Goal: Transaction & Acquisition: Purchase product/service

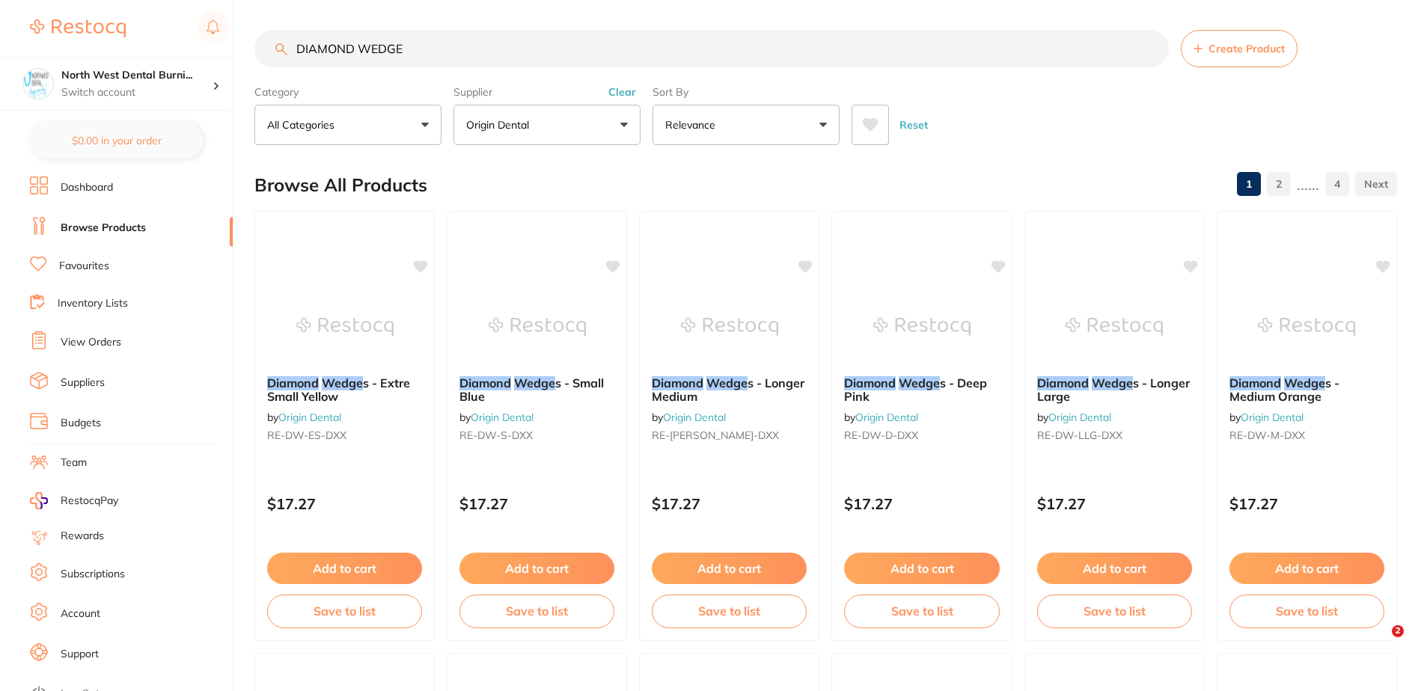
click at [629, 95] on button "Clear" at bounding box center [622, 91] width 37 height 13
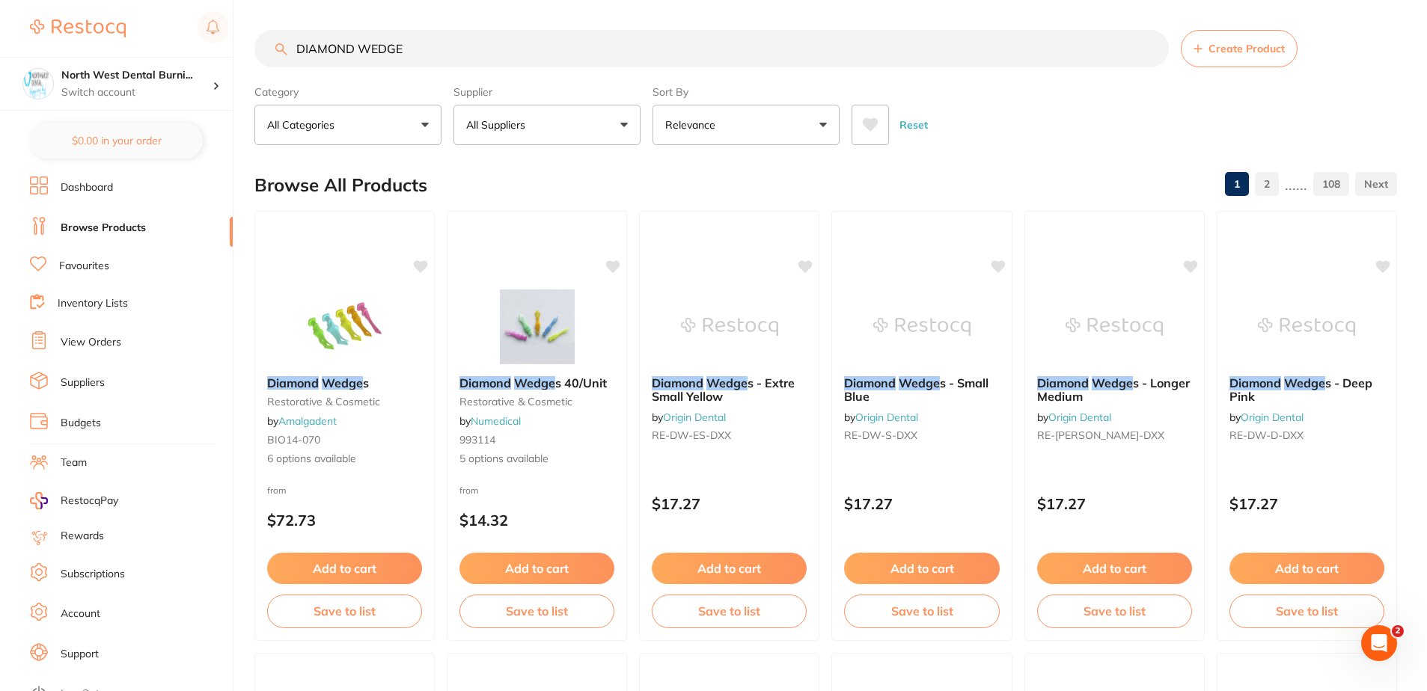
scroll to position [1, 0]
drag, startPoint x: 427, startPoint y: 40, endPoint x: -3, endPoint y: 146, distance: 443.2
click at [0, 146] on html "$5,677.94 North West Dental Burni... Switch account North West Dental Burnie Bu…" at bounding box center [713, 345] width 1427 height 691
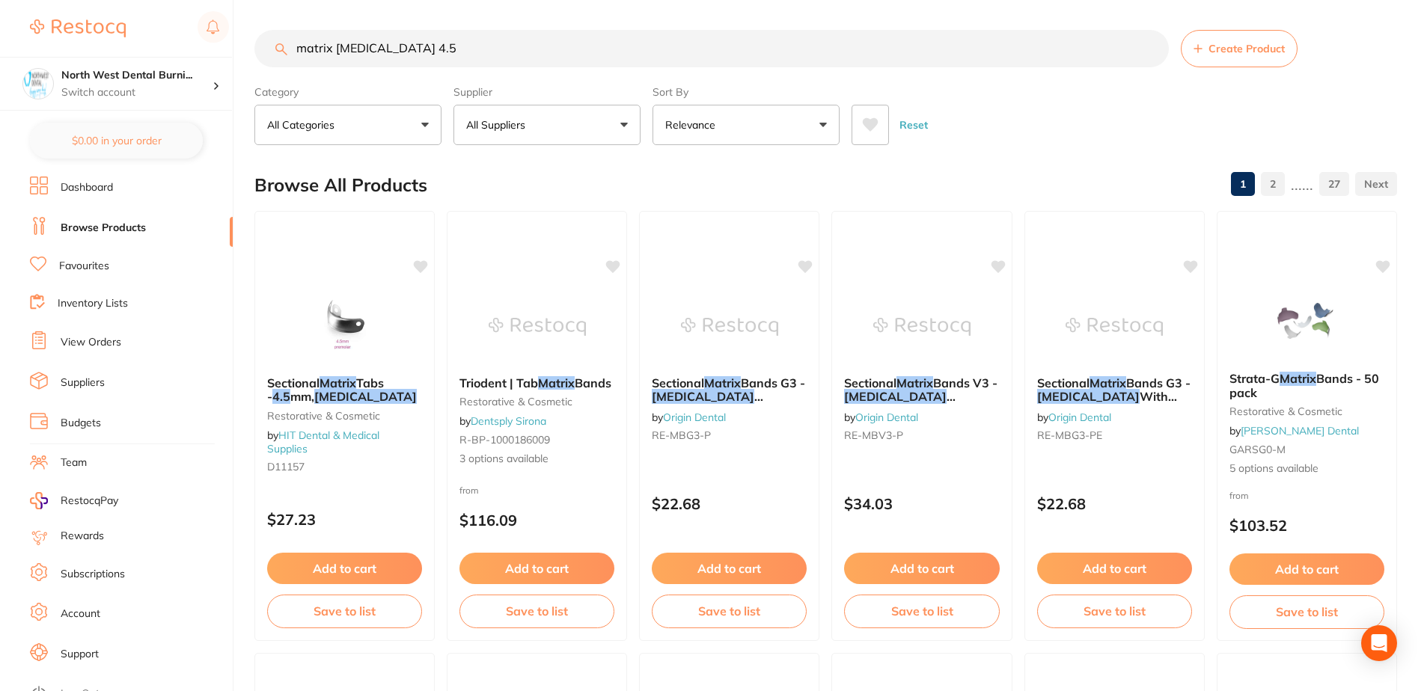
click at [554, 120] on button "All Suppliers" at bounding box center [546, 125] width 187 height 40
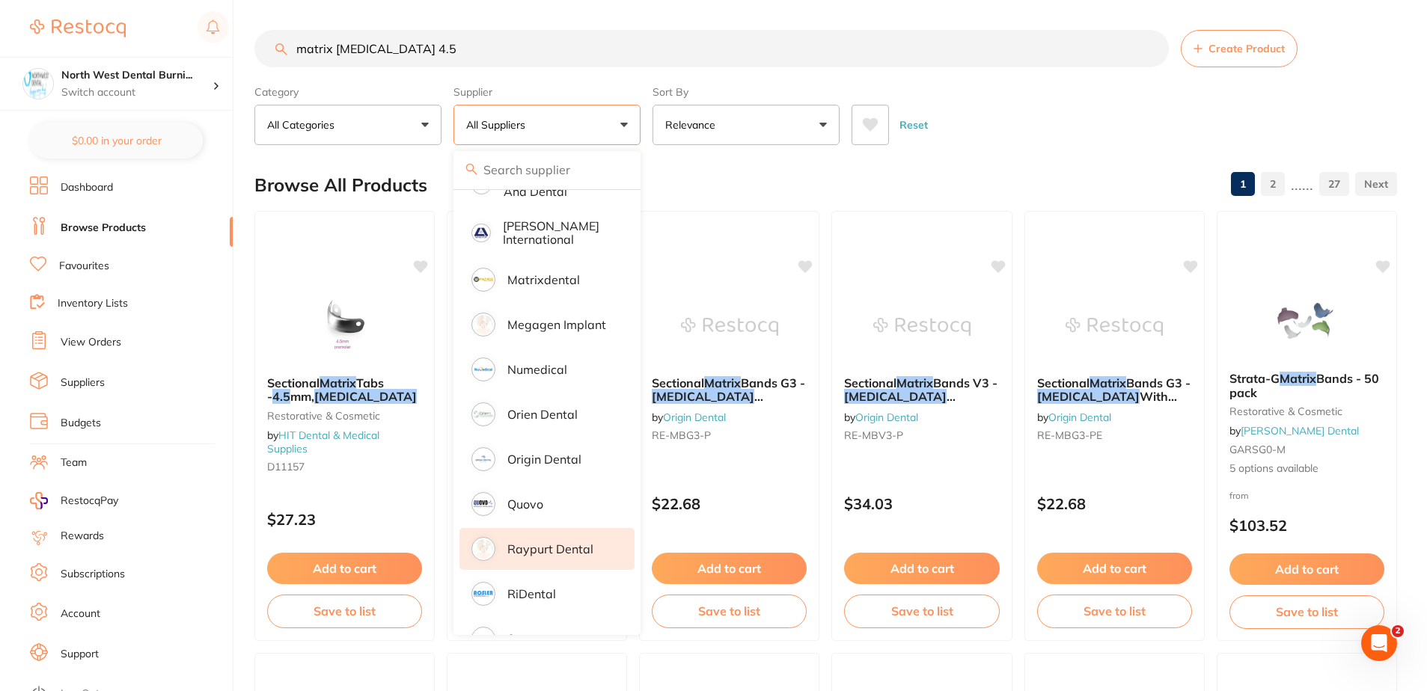
scroll to position [942, 0]
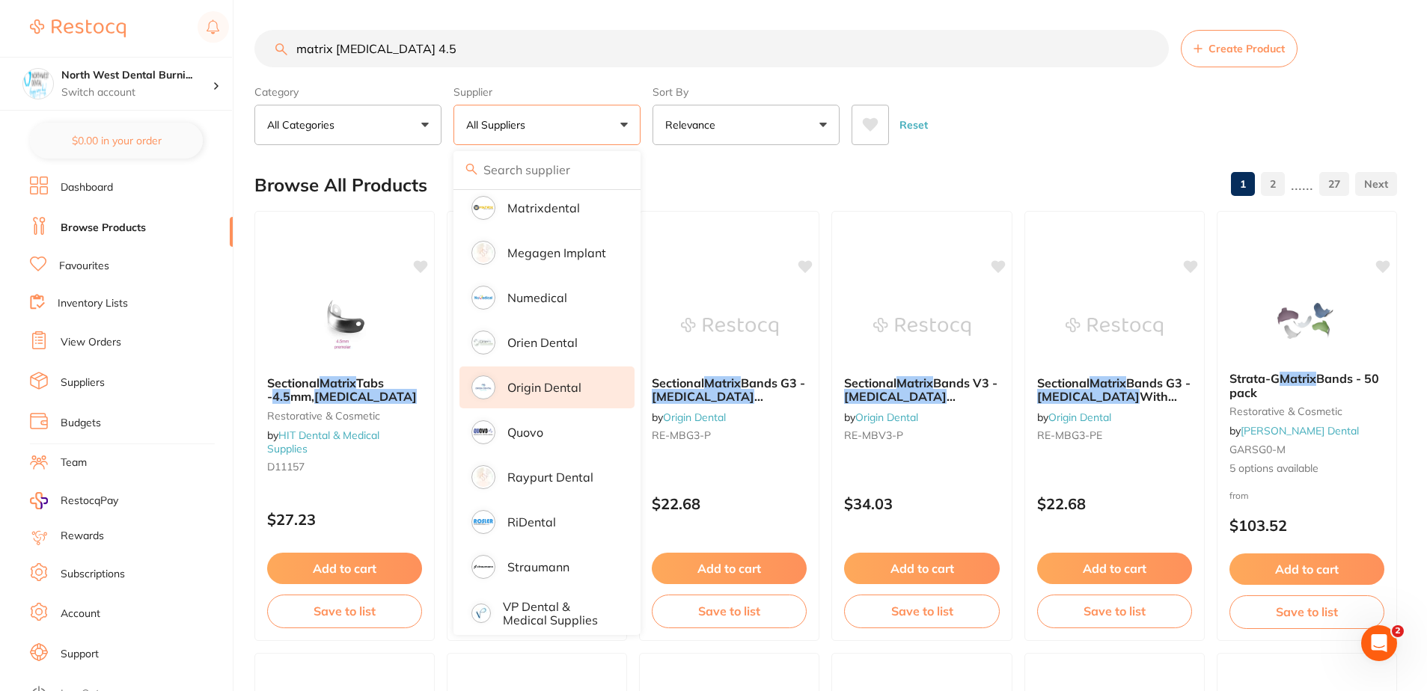
click at [575, 381] on p "Origin Dental" at bounding box center [544, 387] width 74 height 13
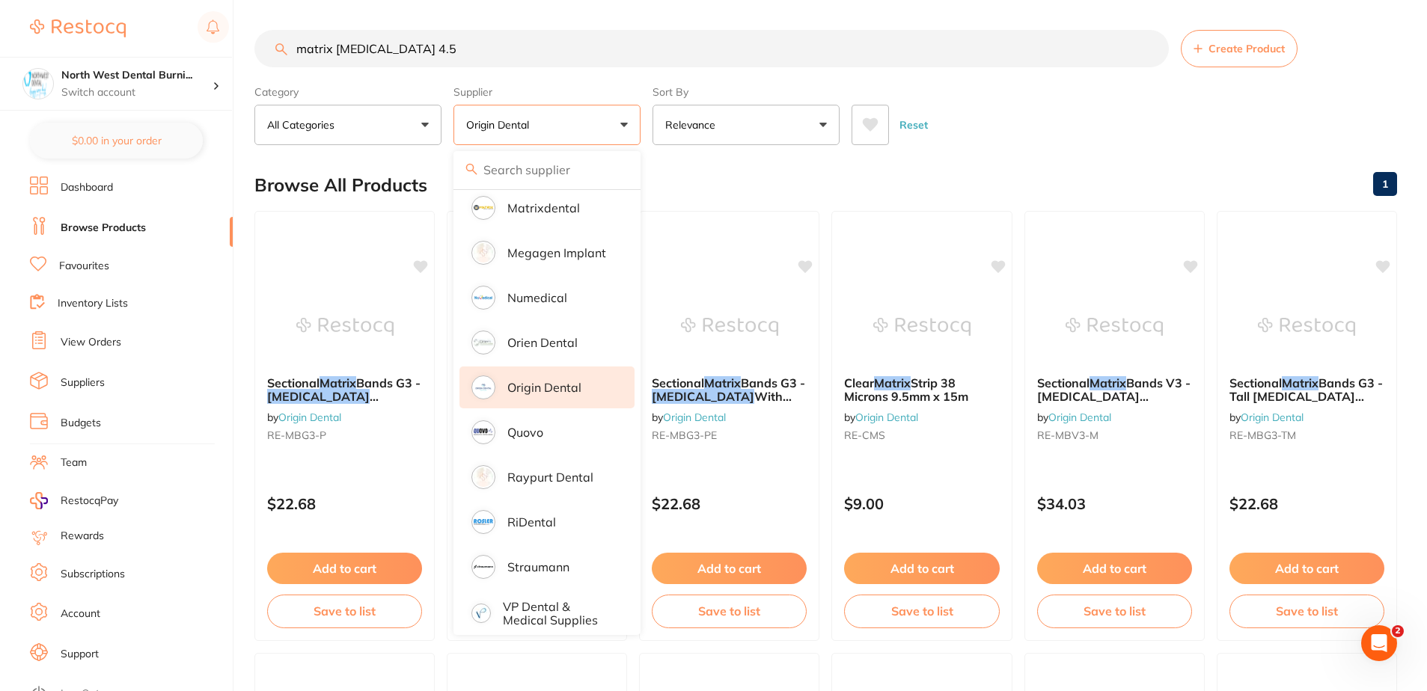
click at [1042, 129] on div "Reset" at bounding box center [1119, 119] width 534 height 52
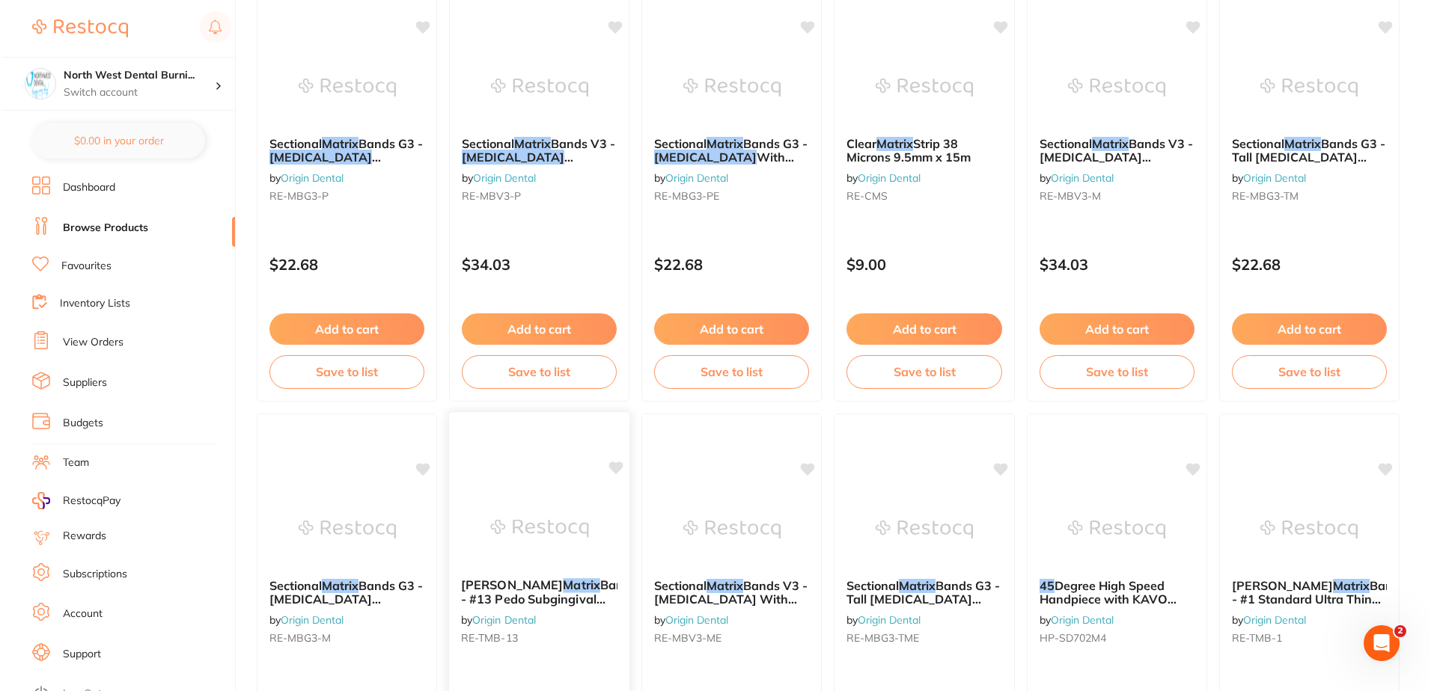
scroll to position [0, 0]
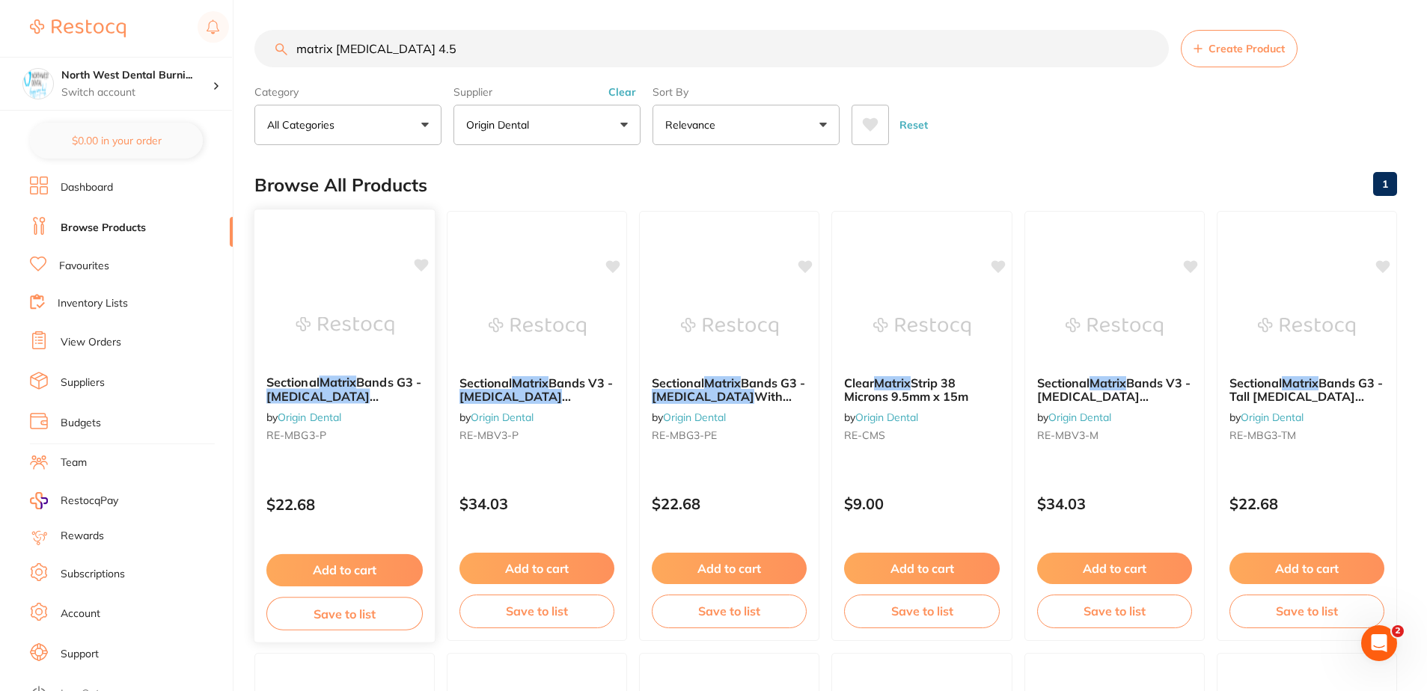
click at [349, 500] on p "$22.68" at bounding box center [344, 504] width 156 height 17
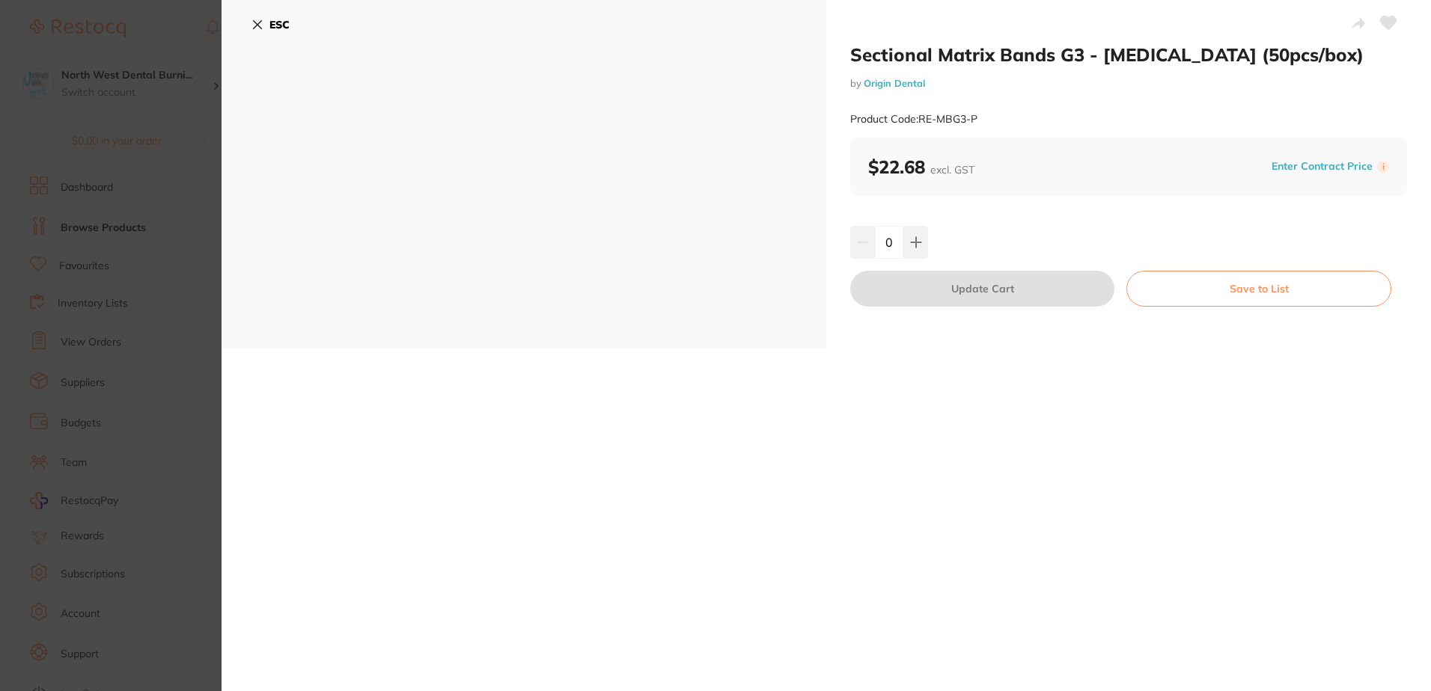
click at [61, 350] on section "Sectional Matrix Bands G3 - [MEDICAL_DATA] (50pcs/box) by Origin Dental Product…" at bounding box center [715, 345] width 1431 height 691
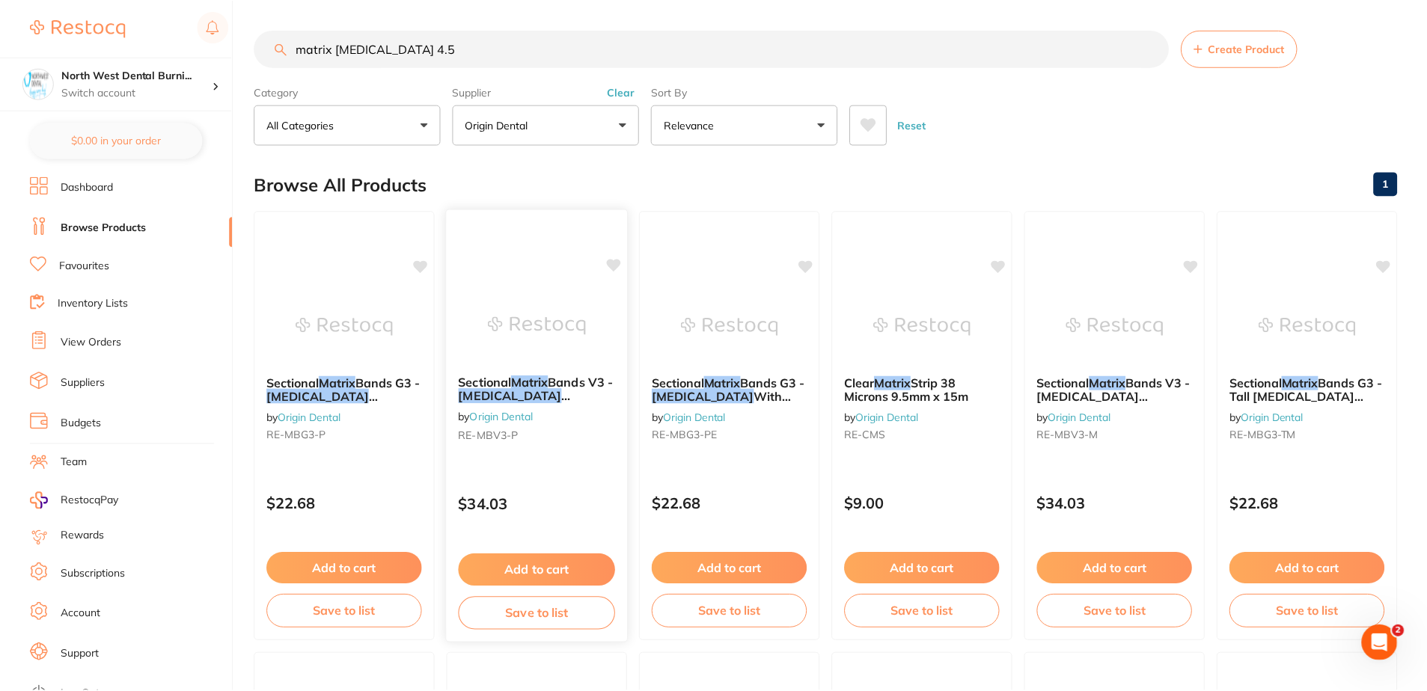
scroll to position [4, 0]
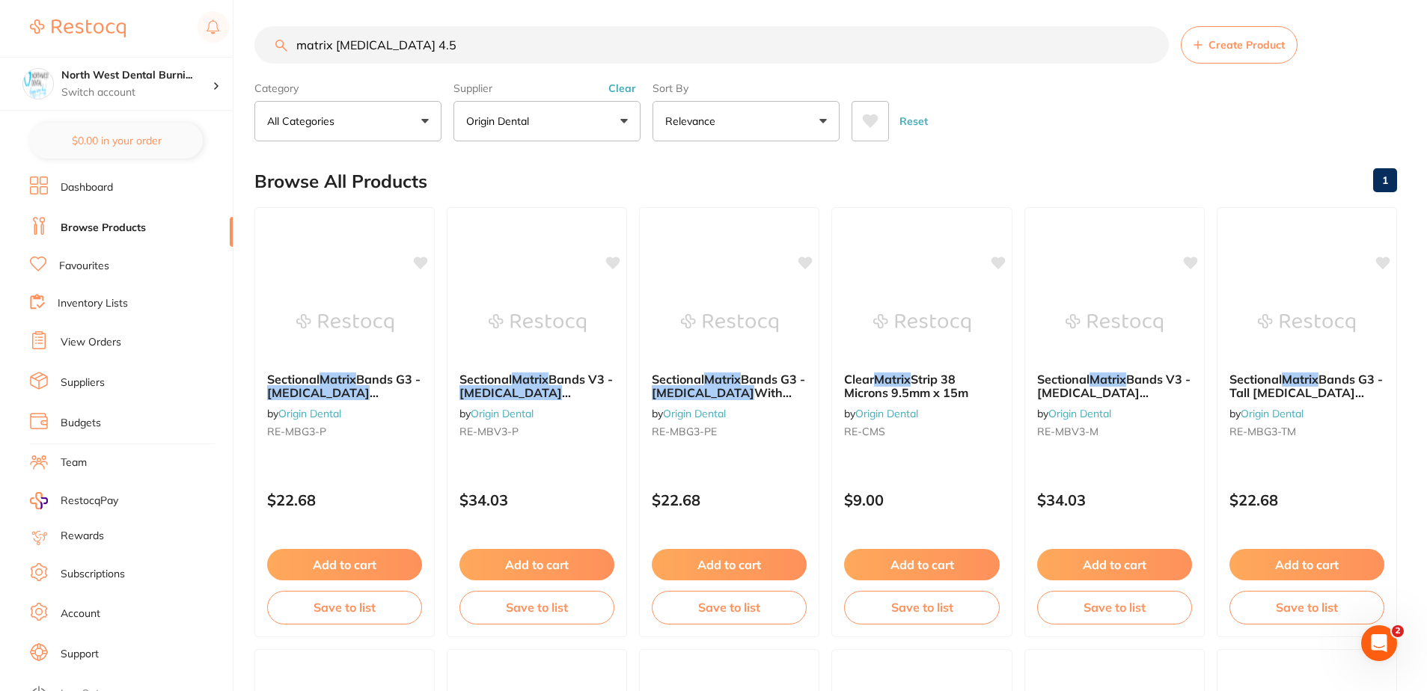
click at [641, 90] on div "Category All Categories All Categories No categories found Clear Category false…" at bounding box center [825, 109] width 1143 height 66
click at [634, 90] on button "Clear" at bounding box center [622, 88] width 37 height 13
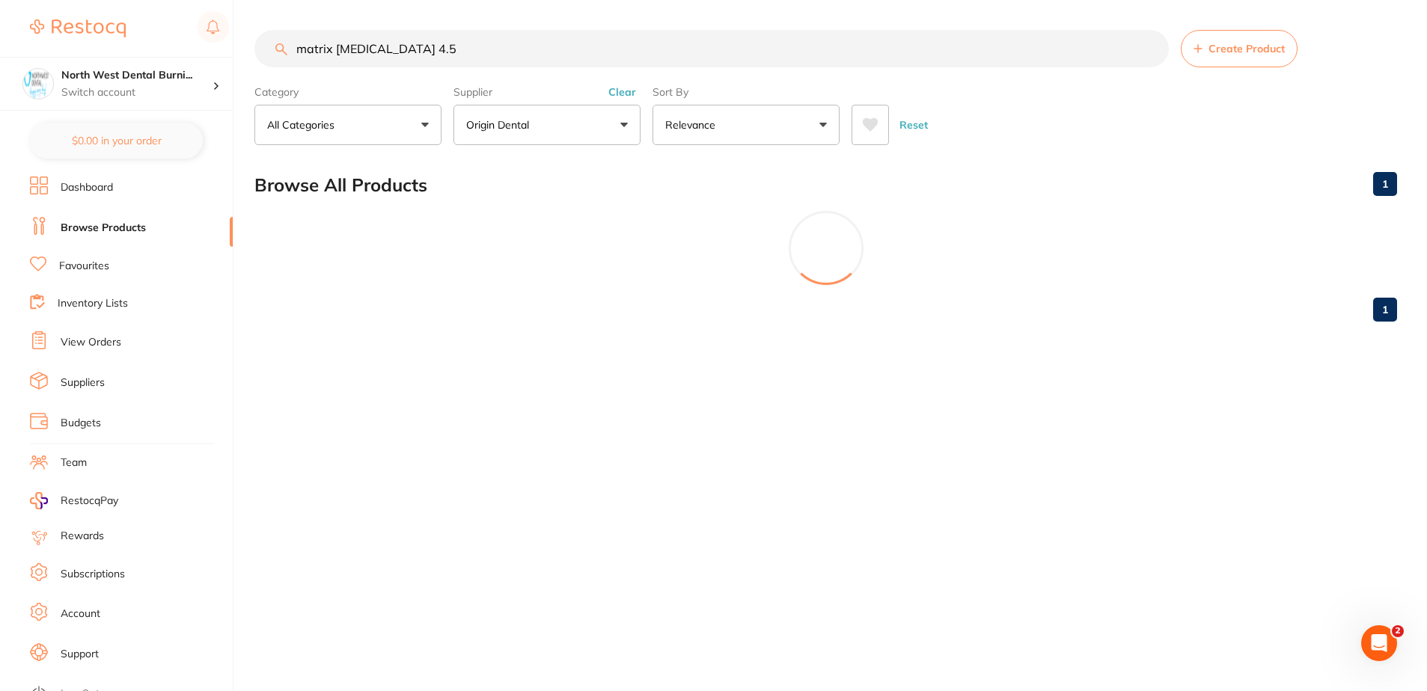
scroll to position [0, 0]
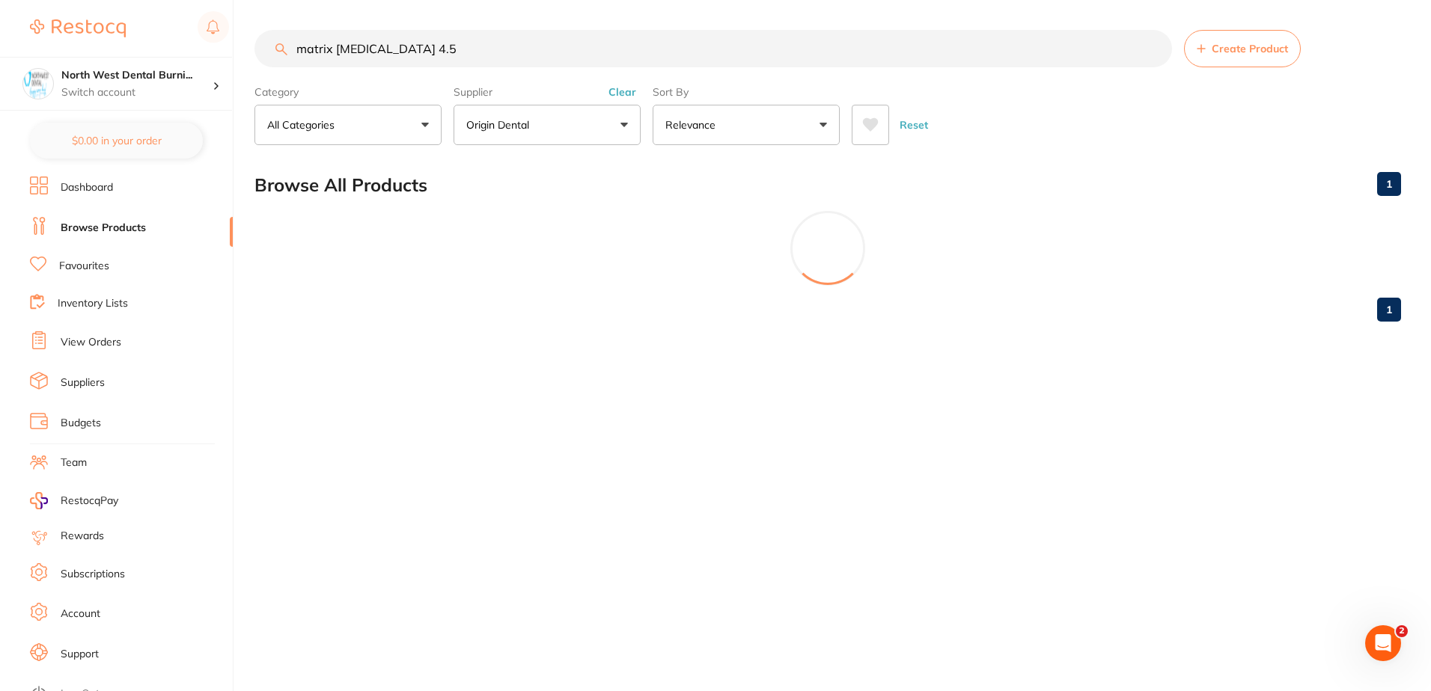
click at [59, 52] on div "$5,677.94 North West Dental Burni... Switch account North West Dental Burnie Bu…" at bounding box center [715, 345] width 1431 height 691
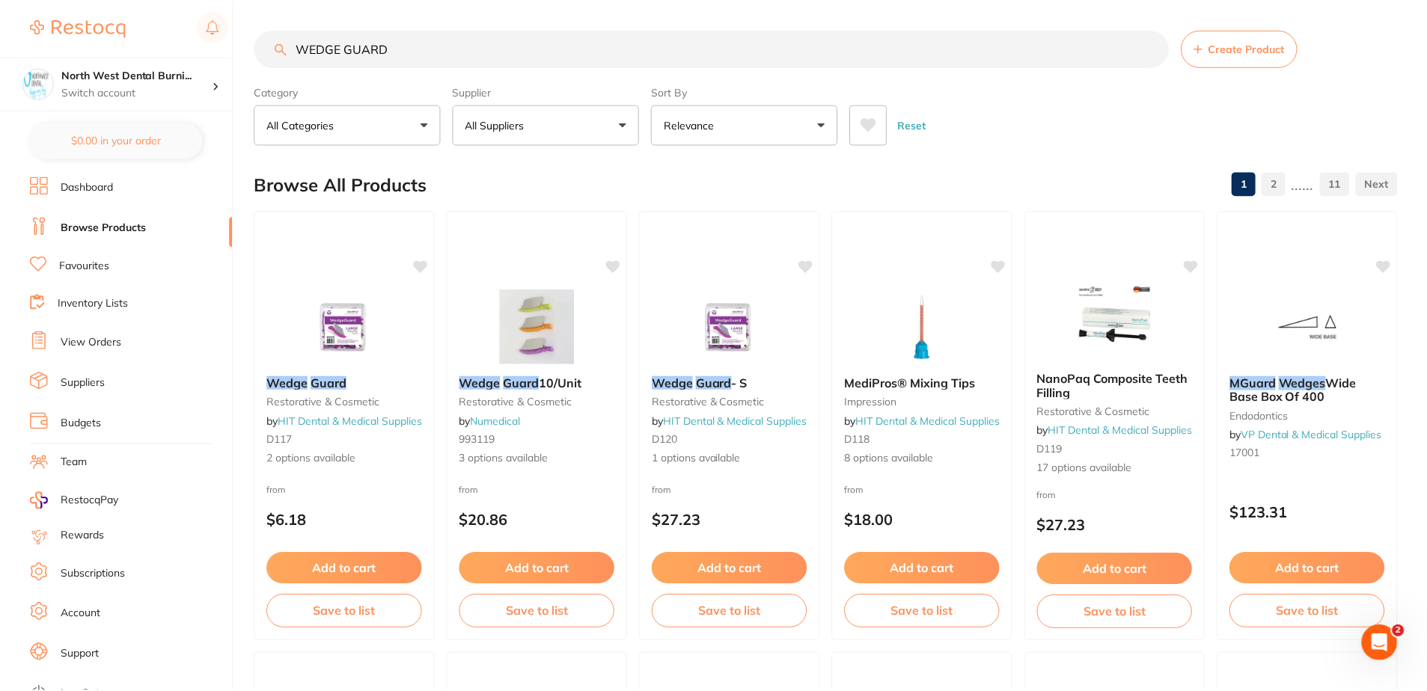
scroll to position [804, 0]
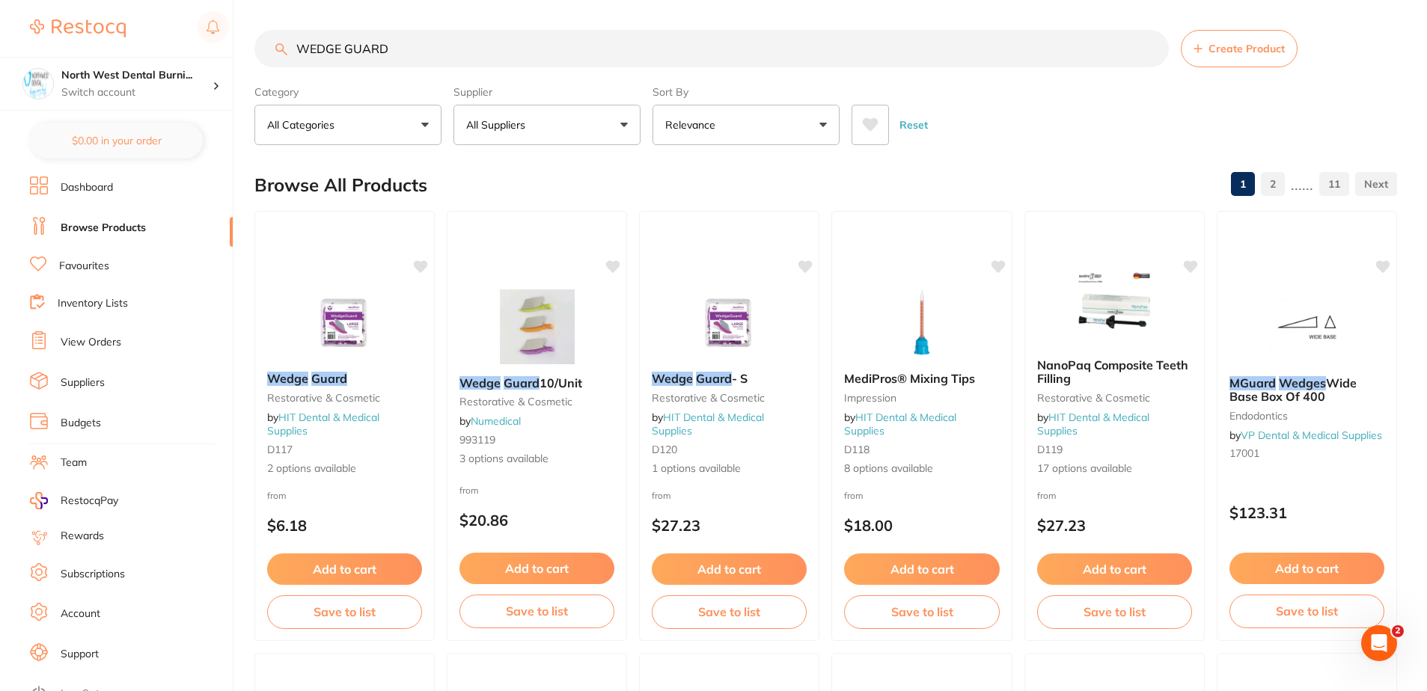
click at [567, 123] on button "All Suppliers" at bounding box center [546, 125] width 187 height 40
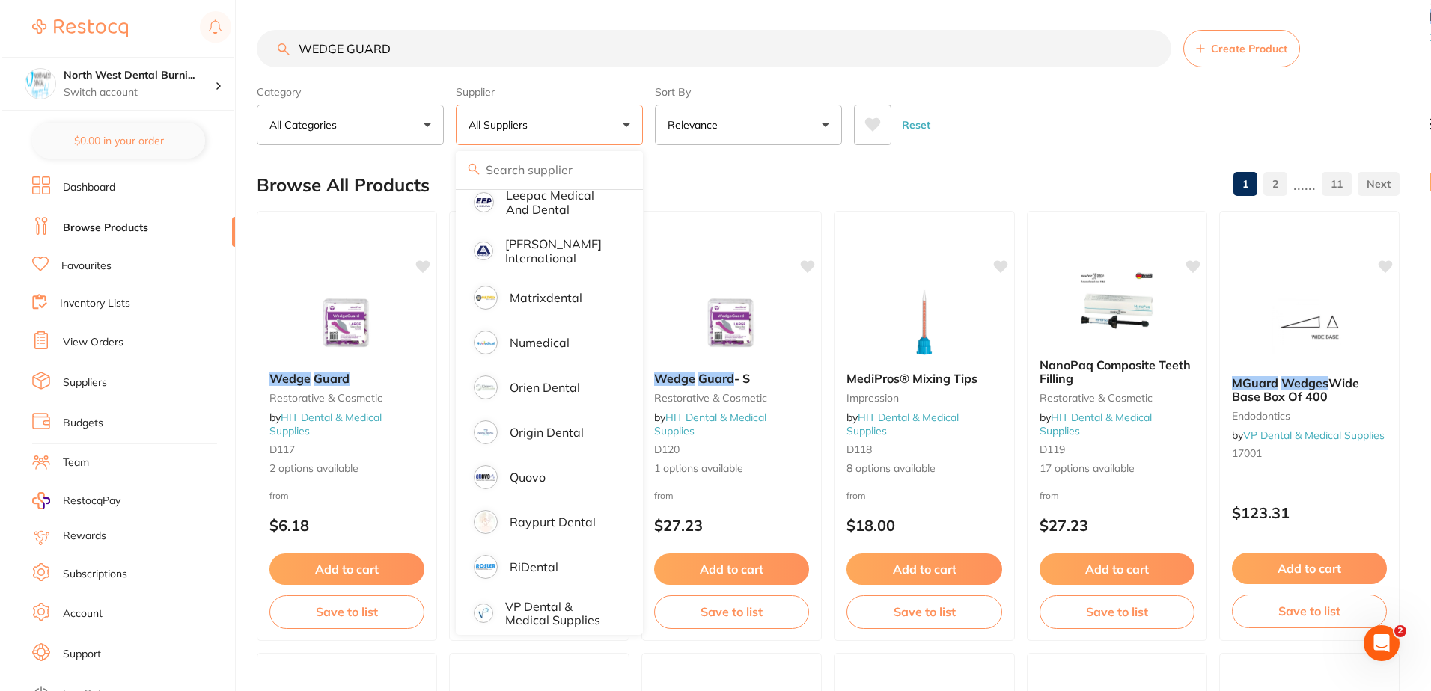
scroll to position [0, 0]
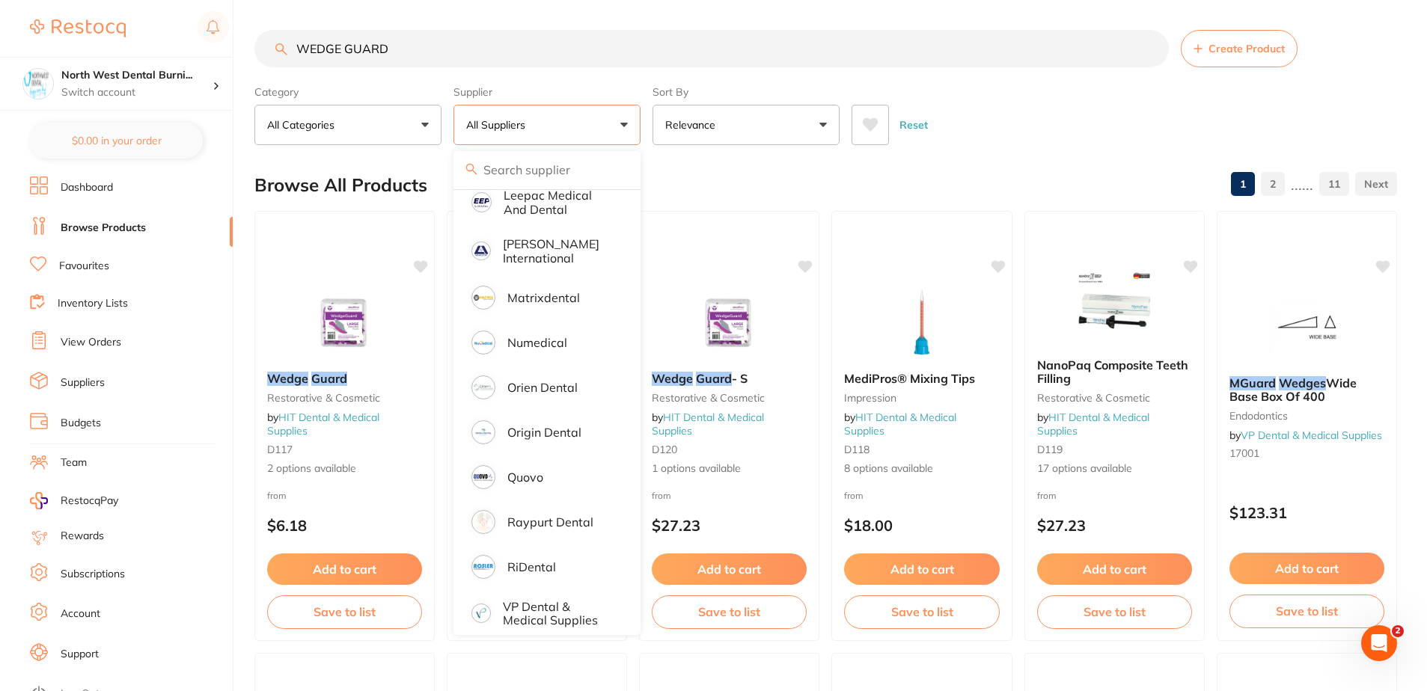
click at [1006, 94] on div "Reset" at bounding box center [1119, 119] width 534 height 52
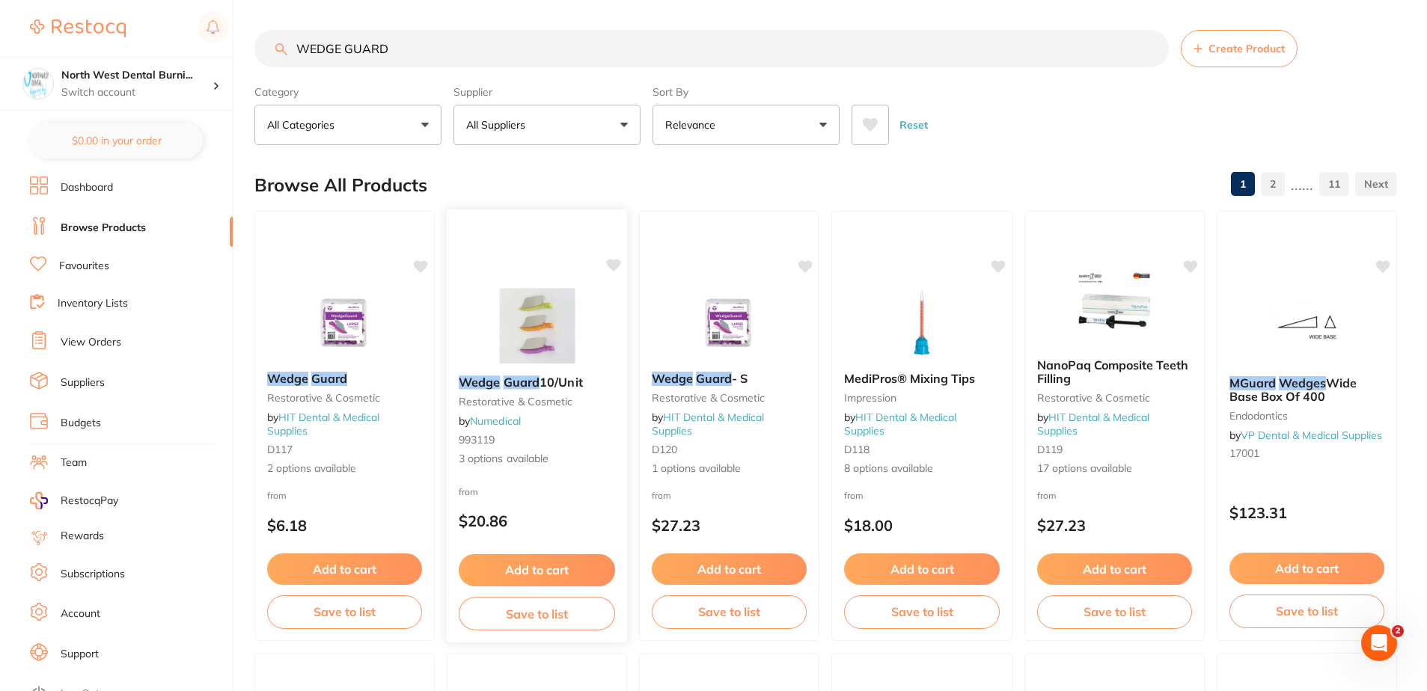
click at [519, 363] on img at bounding box center [537, 326] width 98 height 76
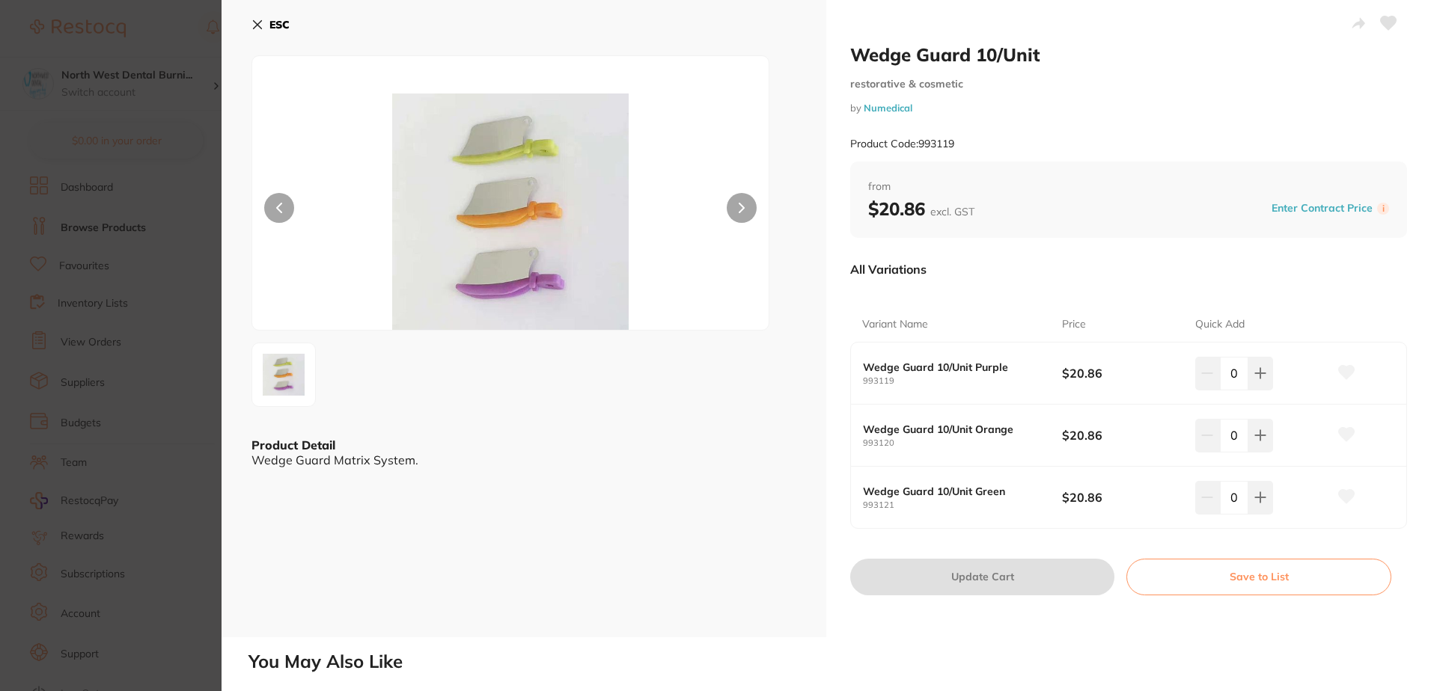
drag, startPoint x: 10, startPoint y: 212, endPoint x: 438, endPoint y: 62, distance: 452.7
click at [10, 212] on section "Wedge Guard 10/Unit restorative & cosmetic by Numedical Product Code: 993119 ES…" at bounding box center [715, 345] width 1431 height 691
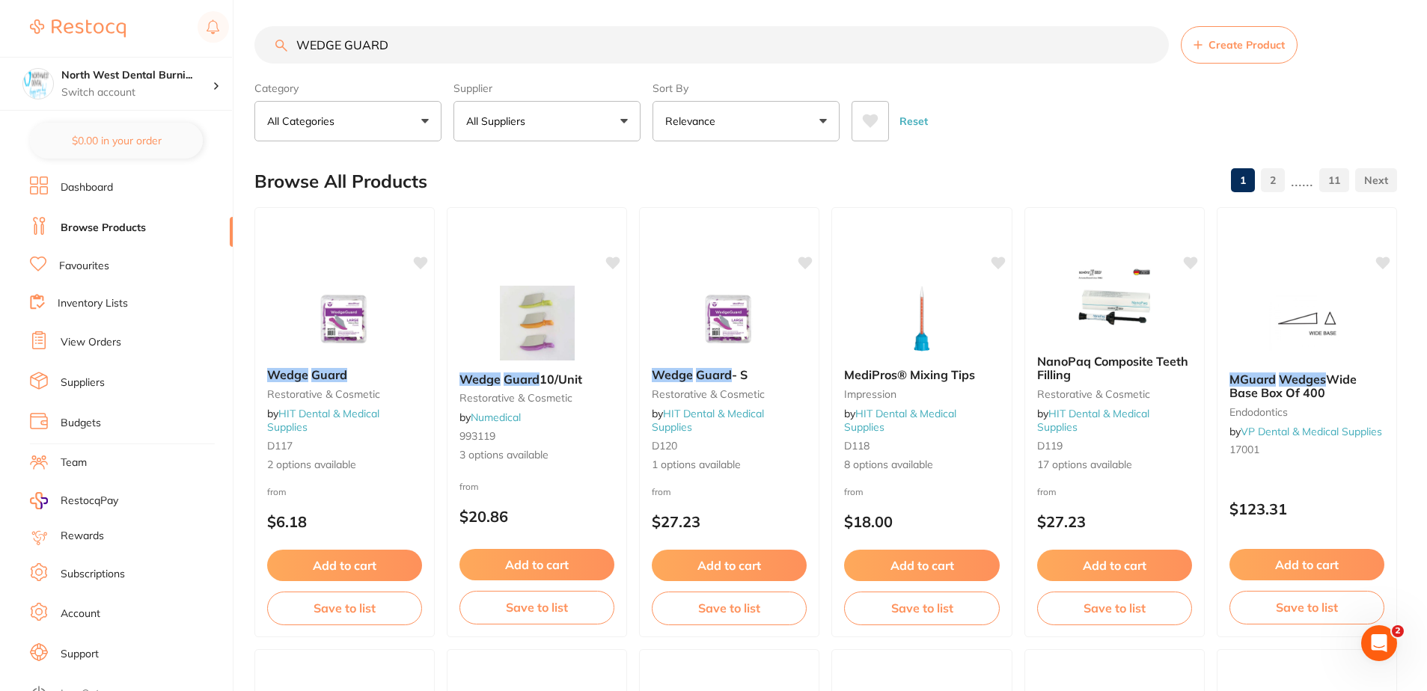
click at [0, 52] on html "$5,677.94 North West Dental Burni... Switch account North West Dental Burnie Bu…" at bounding box center [713, 341] width 1427 height 691
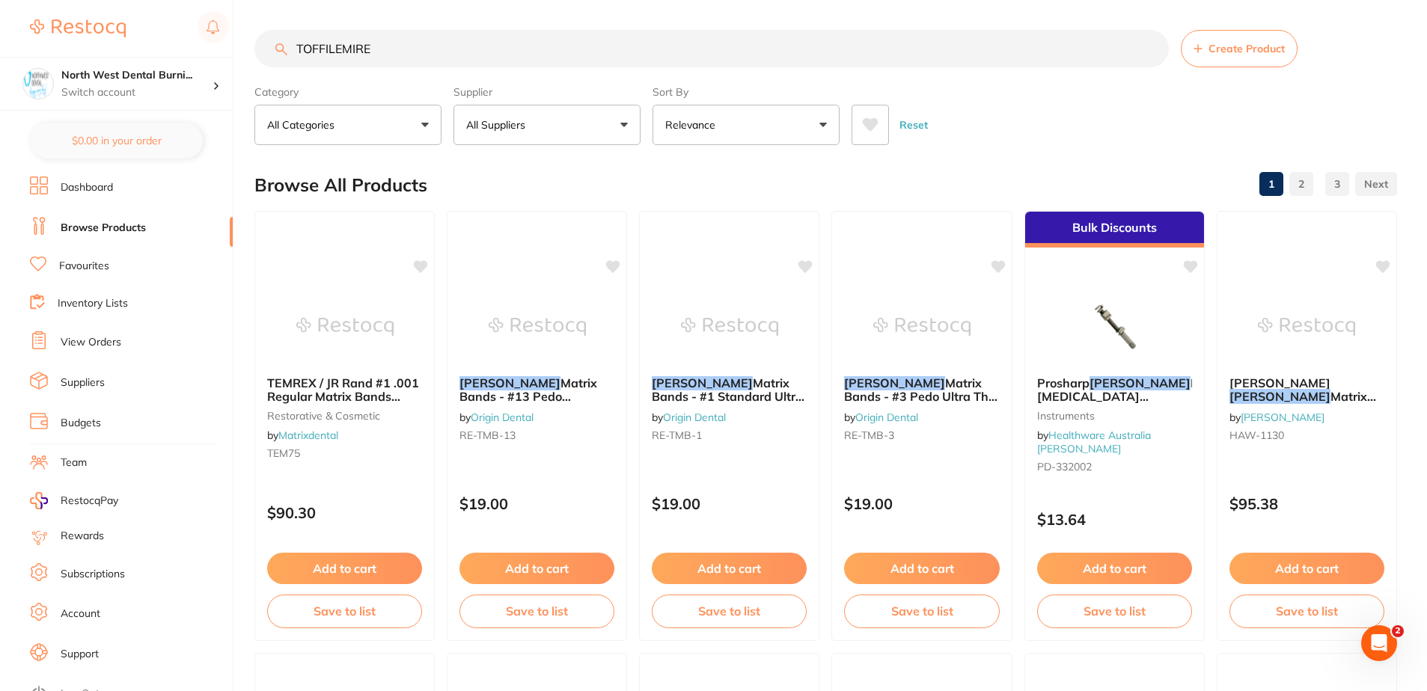
click at [548, 138] on button "All Suppliers" at bounding box center [546, 125] width 187 height 40
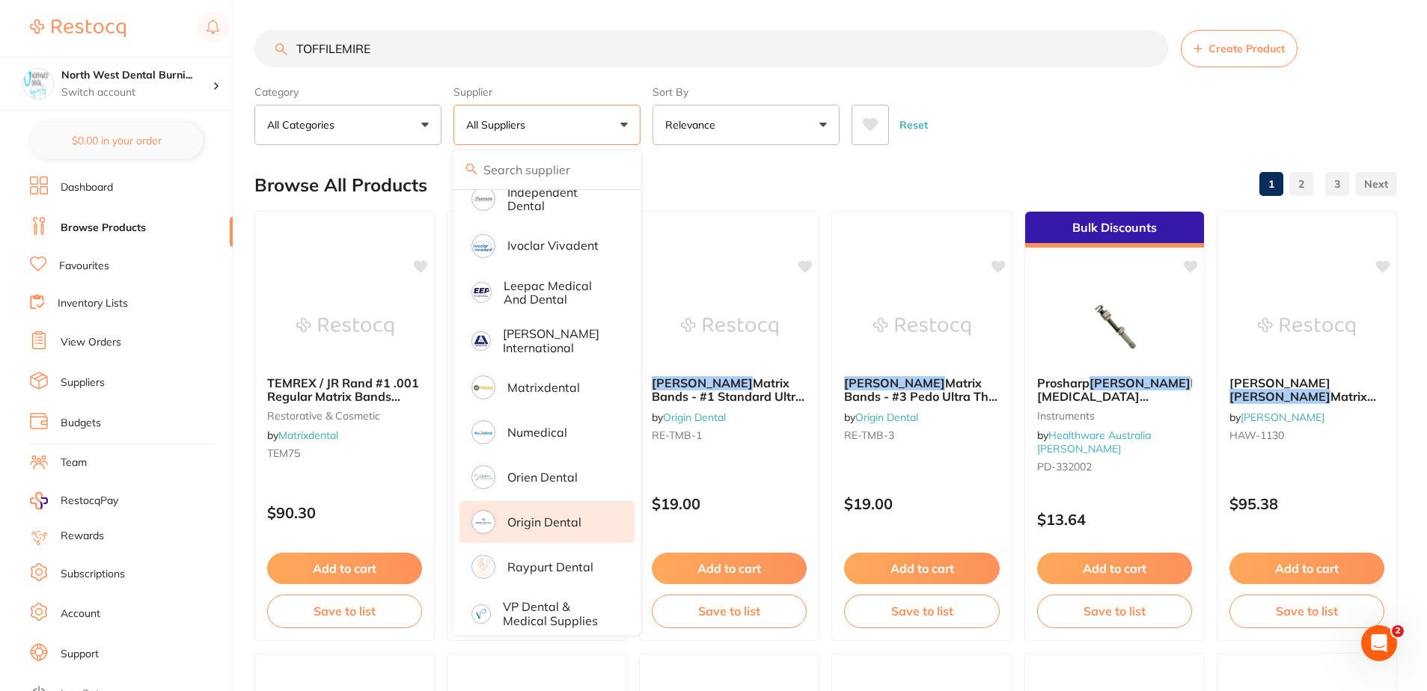
click at [540, 516] on p "Origin Dental" at bounding box center [544, 522] width 74 height 13
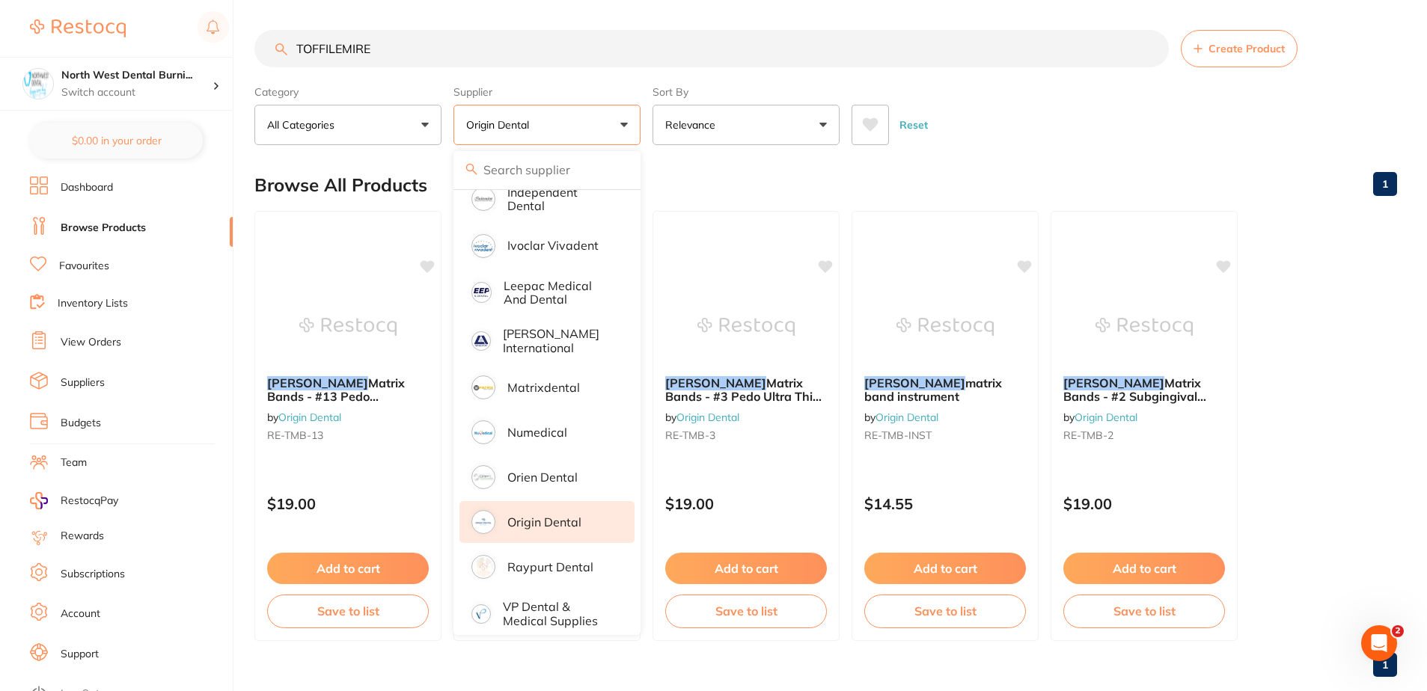
click at [1081, 170] on div "Browse All Products 1" at bounding box center [825, 185] width 1143 height 50
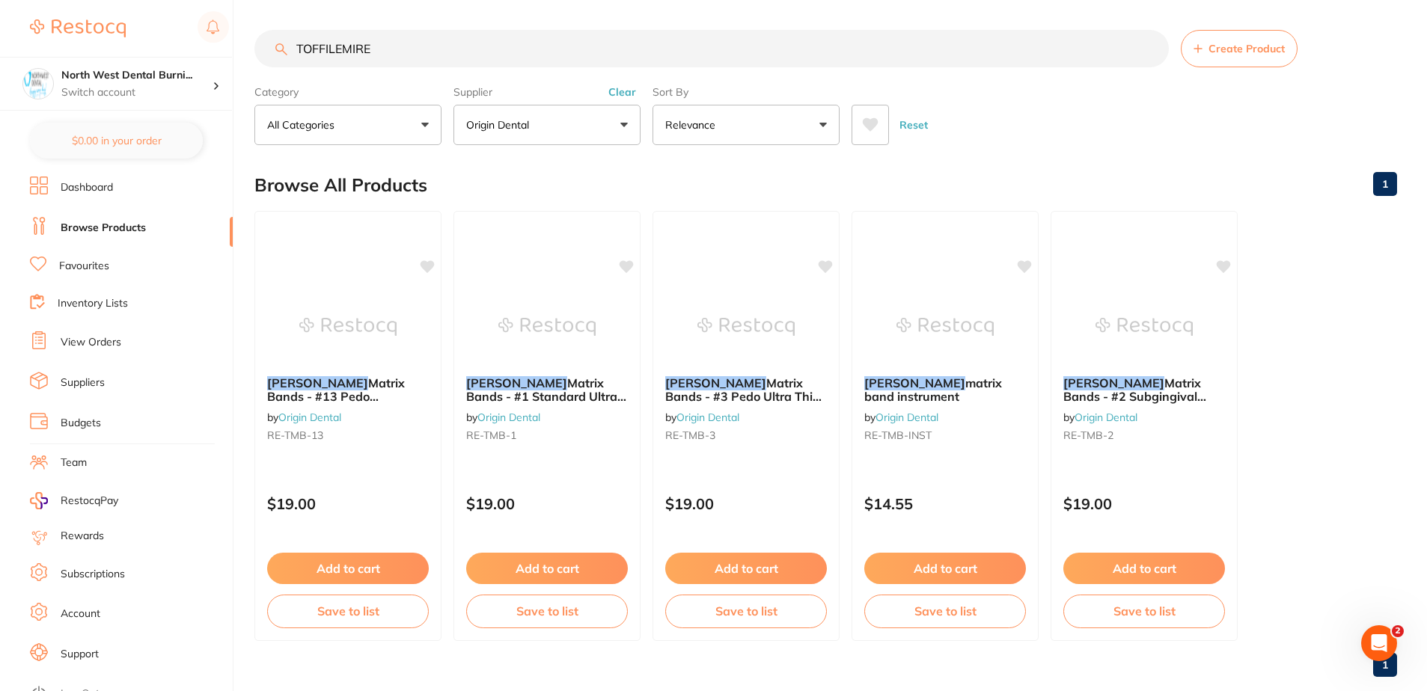
click at [625, 97] on button "Clear" at bounding box center [622, 91] width 37 height 13
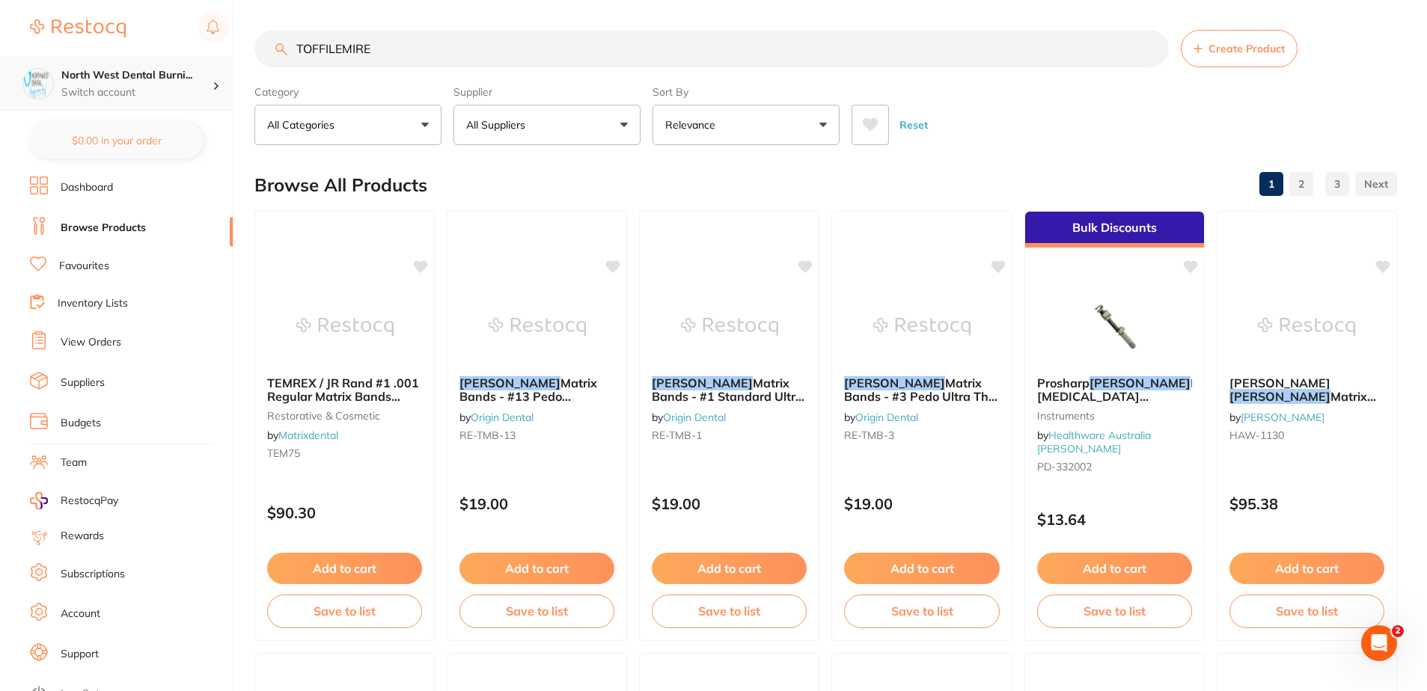
drag, startPoint x: 85, startPoint y: 67, endPoint x: 15, endPoint y: 67, distance: 69.6
click at [15, 67] on div "$5,677.94 North West Dental Burni... Switch account North West Dental Burnie Bu…" at bounding box center [713, 345] width 1427 height 691
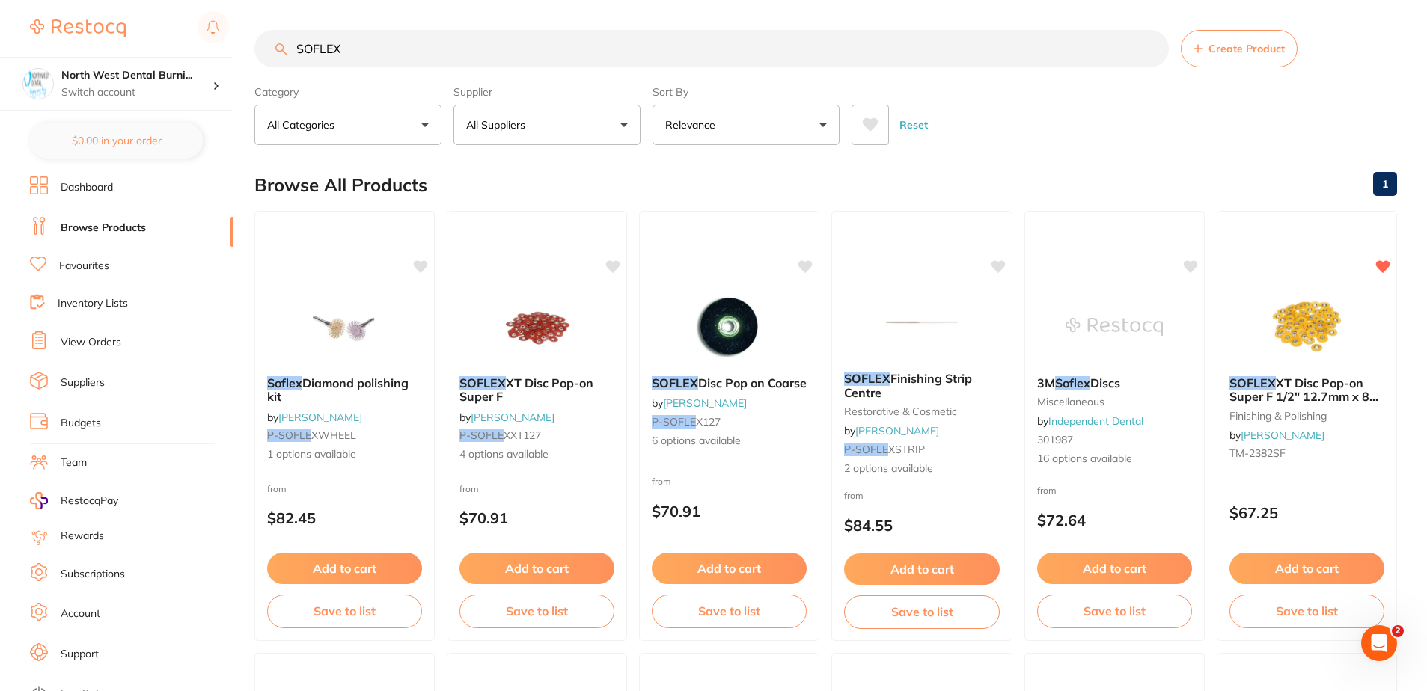
type input "SOFLEX"
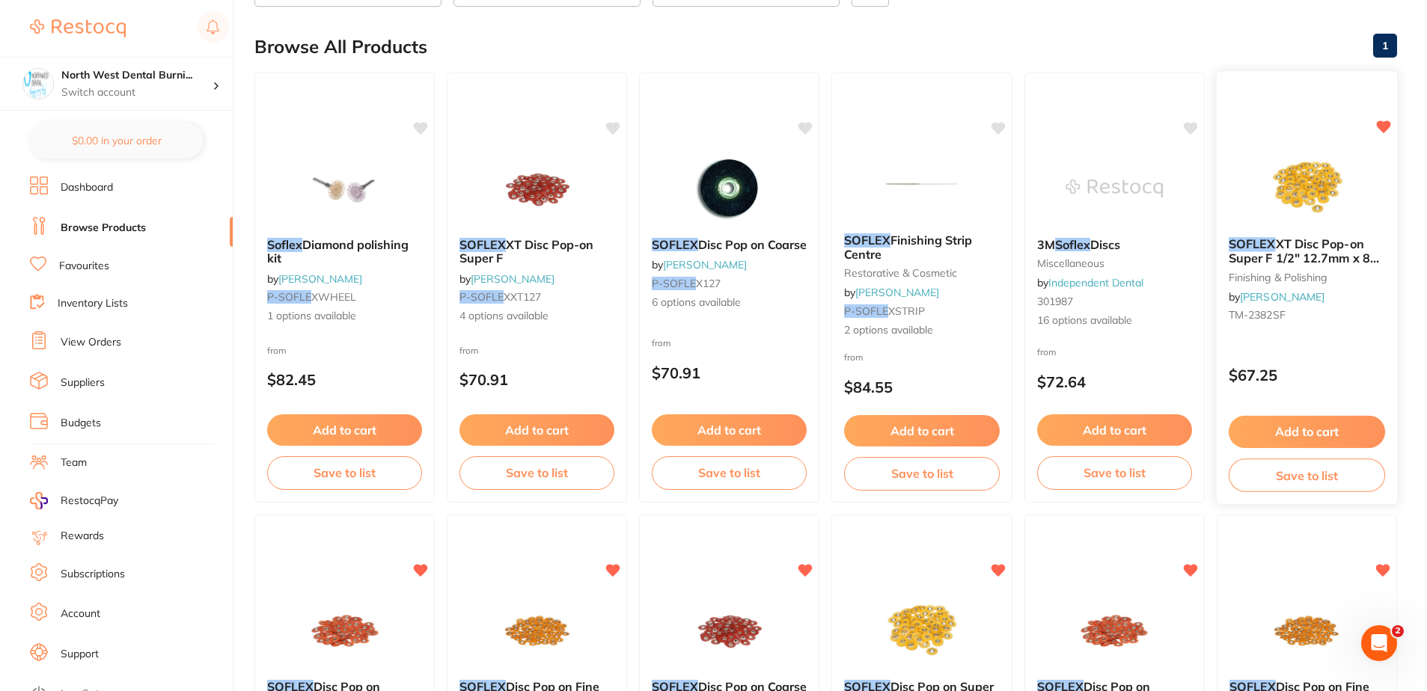
scroll to position [150, 0]
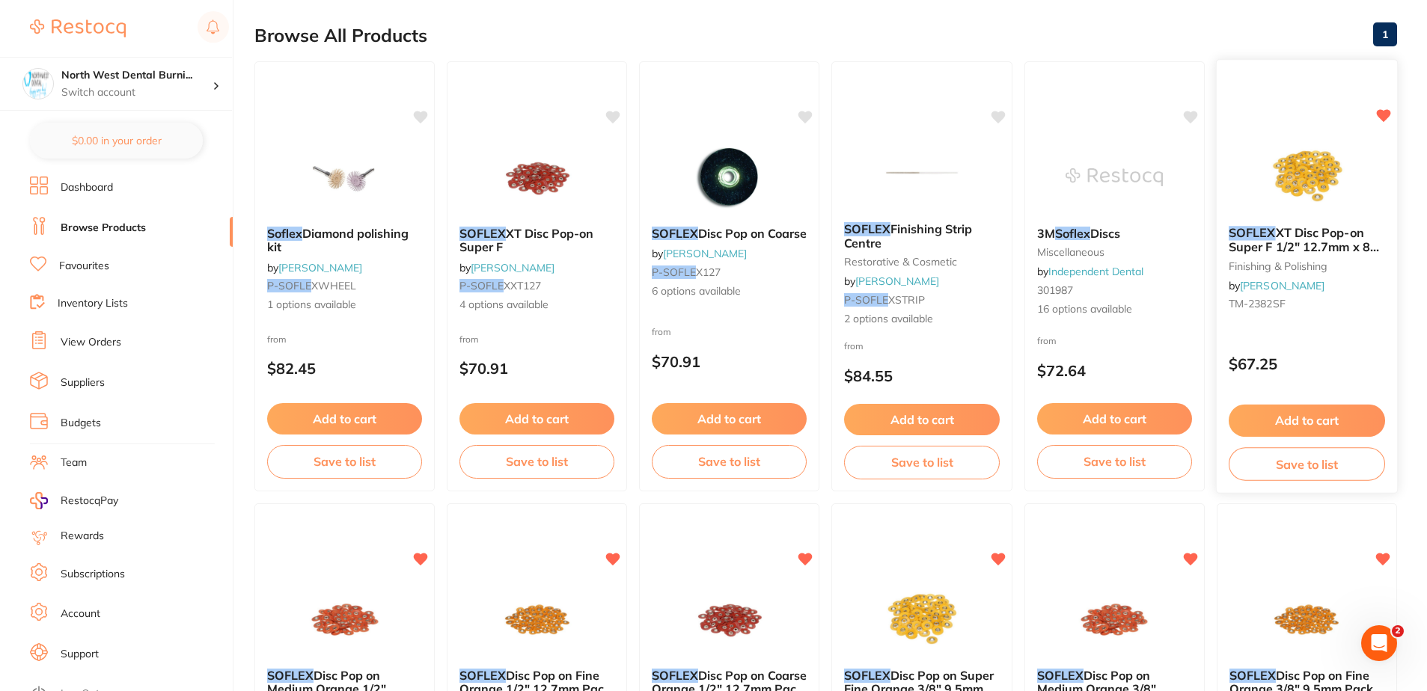
click at [1316, 374] on div "$67.25" at bounding box center [1307, 360] width 181 height 40
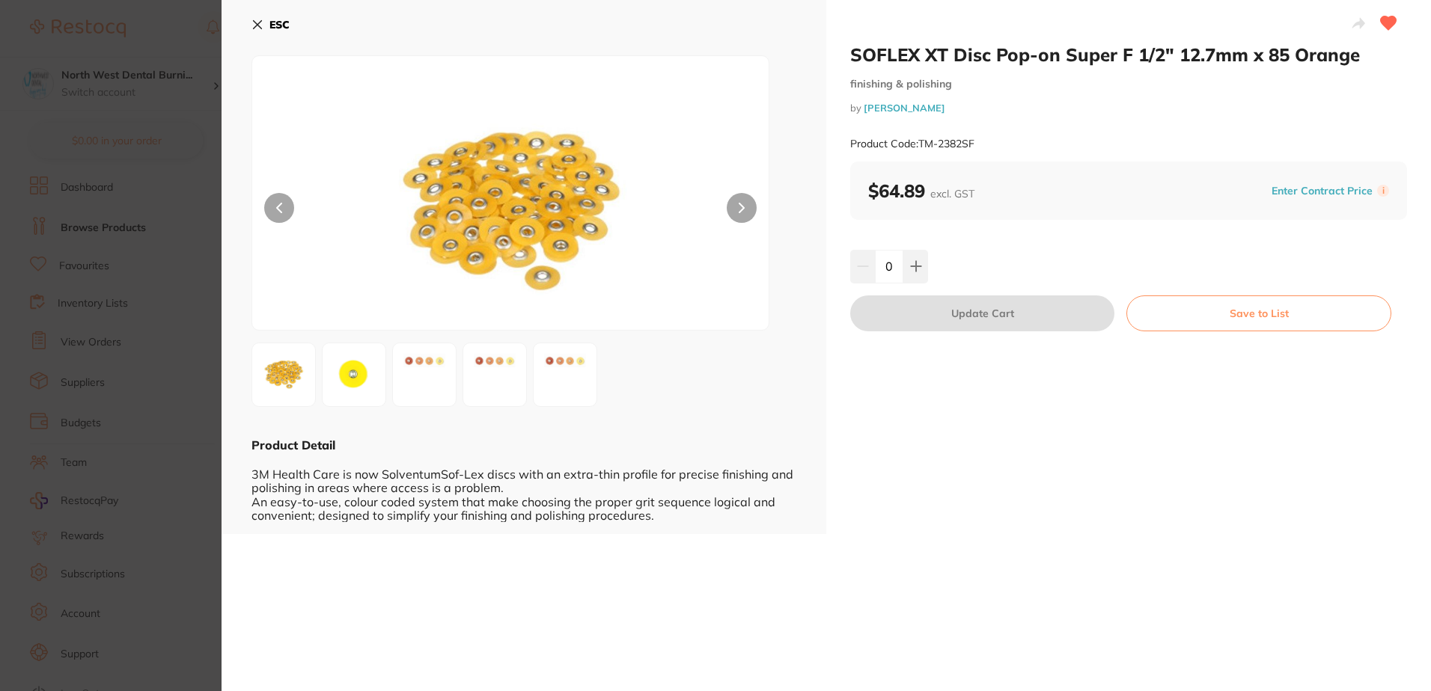
click at [577, 349] on img at bounding box center [565, 375] width 54 height 54
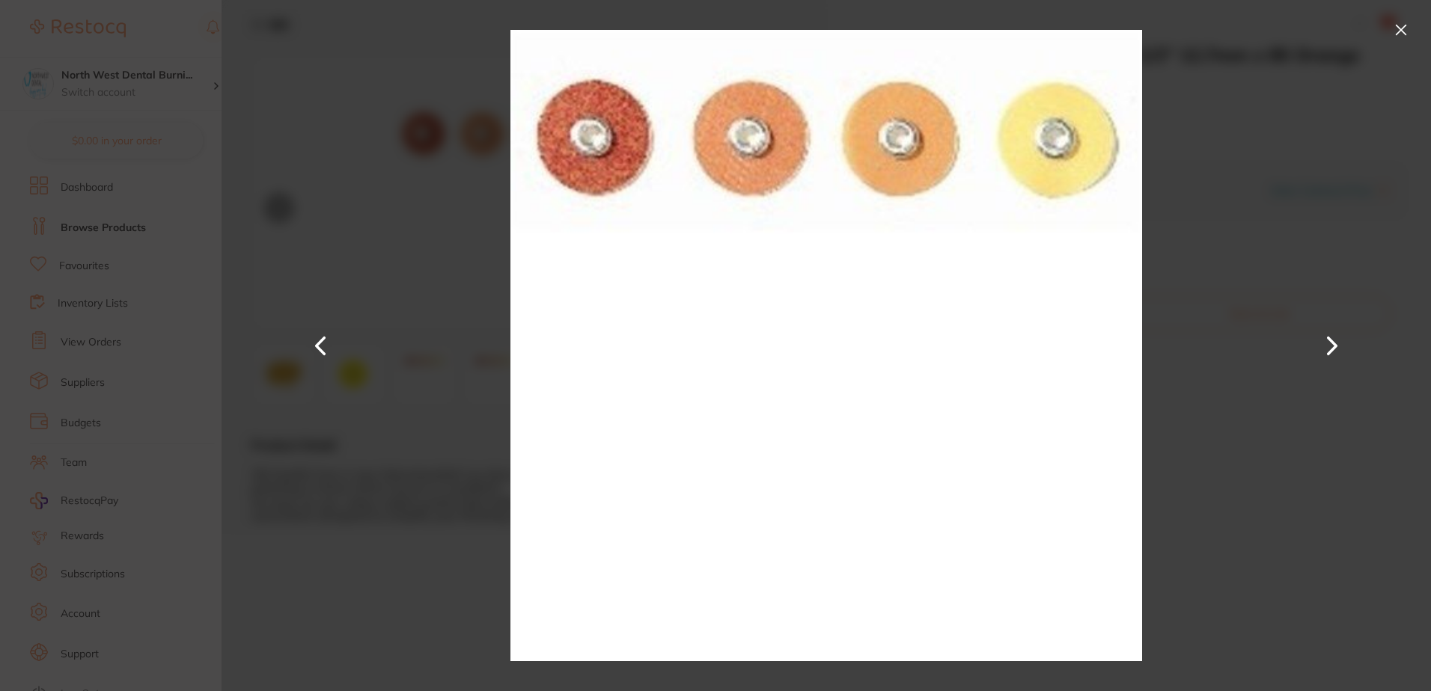
click at [1401, 30] on button at bounding box center [1401, 30] width 24 height 24
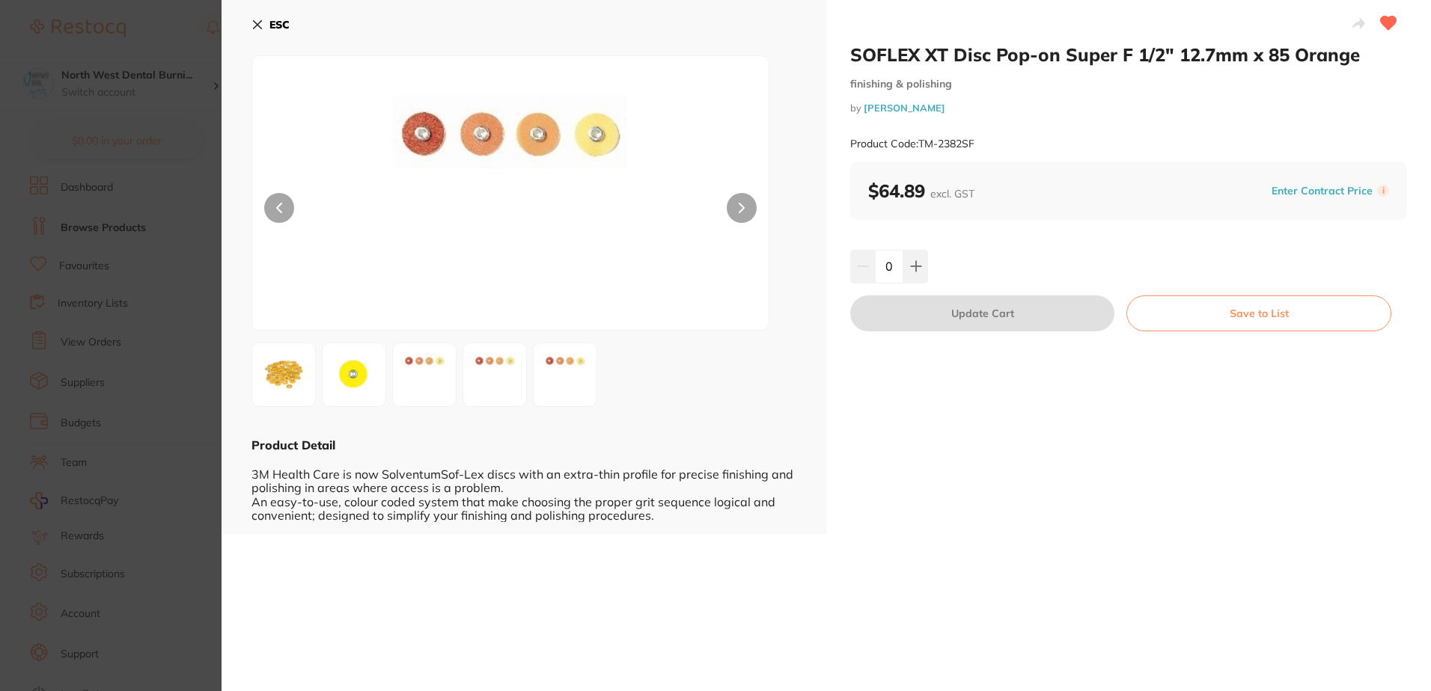
click at [195, 353] on section "SOFLEX XT Disc Pop-on Super F 1/2" 12.7mm x 85 Orange finishing & polishing by …" at bounding box center [715, 345] width 1431 height 691
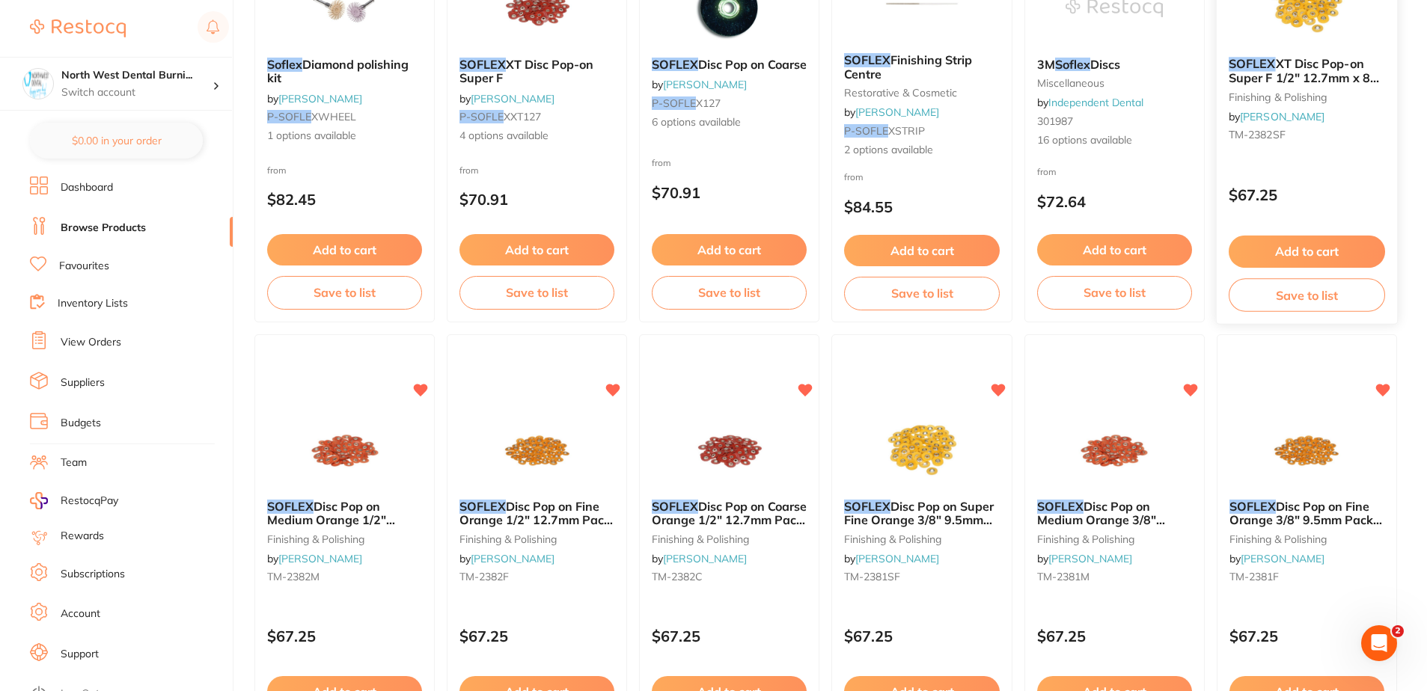
scroll to position [349, 0]
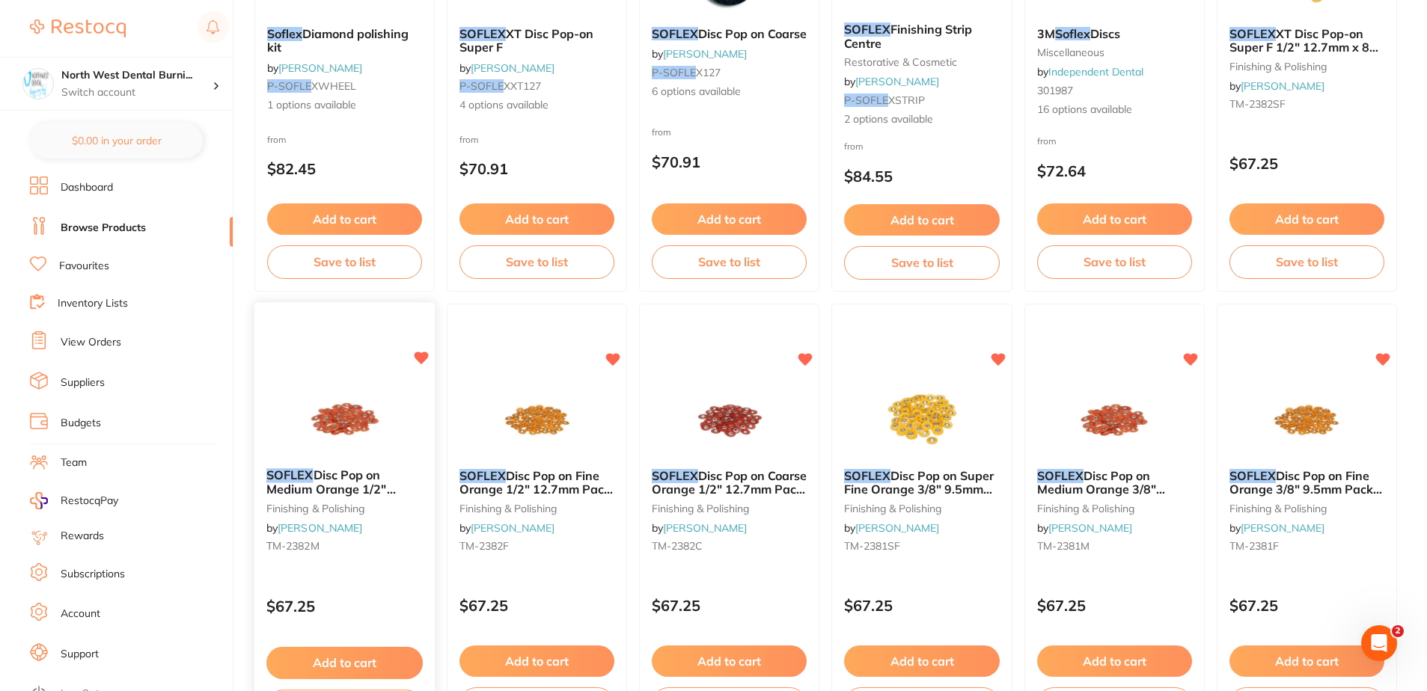
click at [352, 575] on div "SOFLEX Disc Pop on Medium Orange 1/2" 12.7mm Pack of 85 finishing & polishing b…" at bounding box center [345, 519] width 183 height 435
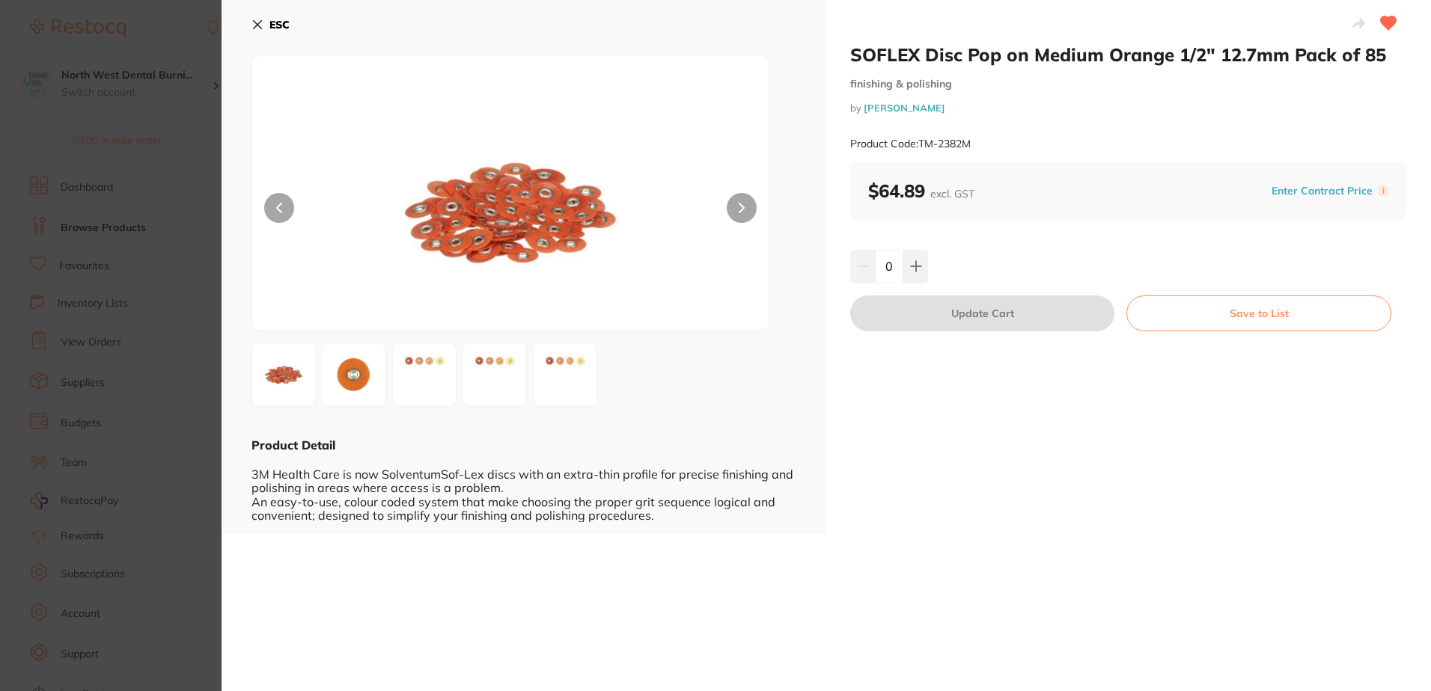
click at [210, 251] on section "SOFLEX Disc Pop on Medium Orange 1/2" 12.7mm Pack of 85 finishing & polishing b…" at bounding box center [715, 345] width 1431 height 691
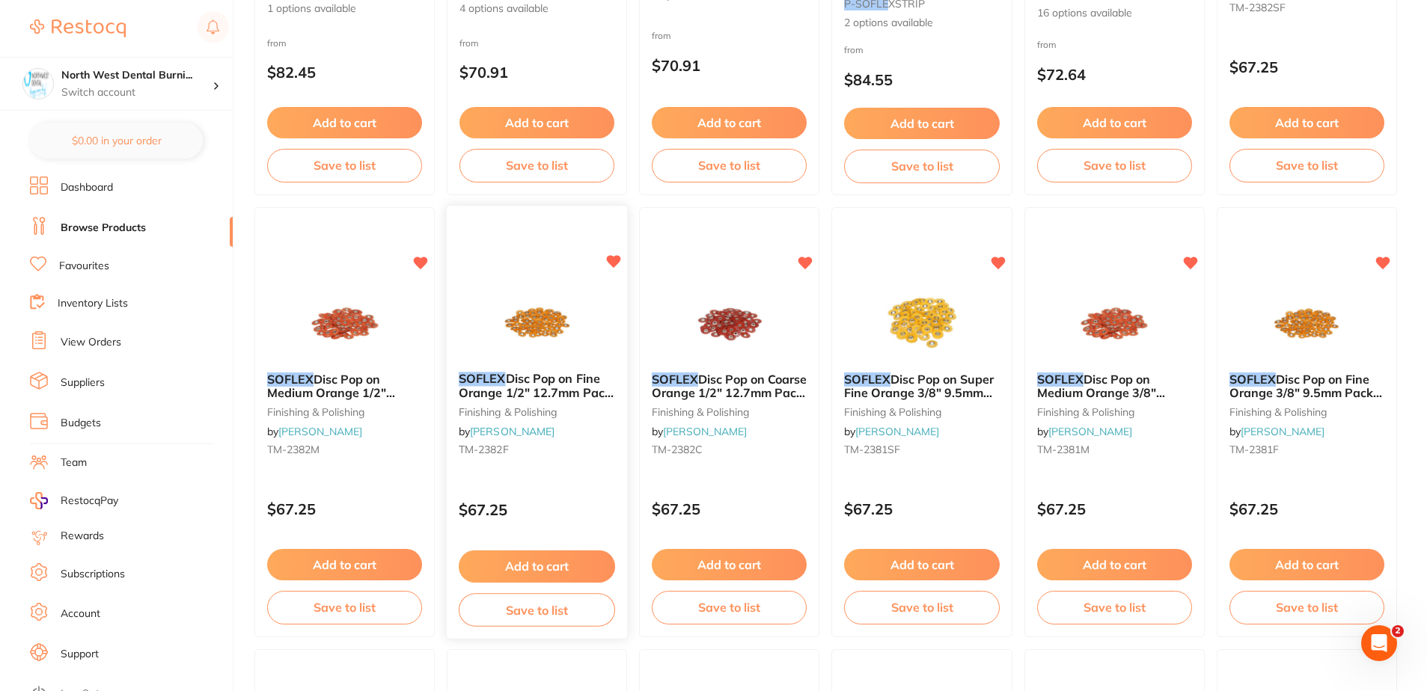
scroll to position [449, 0]
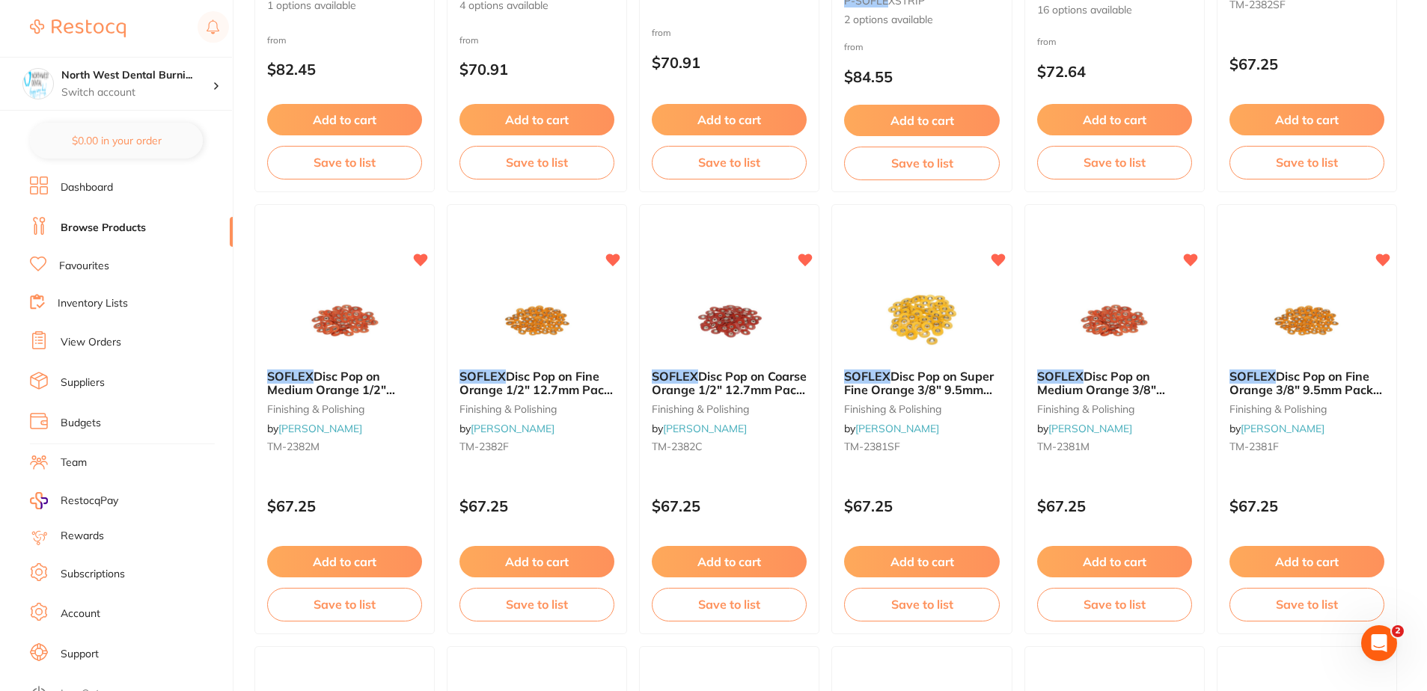
click at [529, 397] on div "SOFLEX Disc Pop on Fine Orange 1/2" 12.7mm Pack of 85 finishing & polishing by …" at bounding box center [536, 414] width 179 height 113
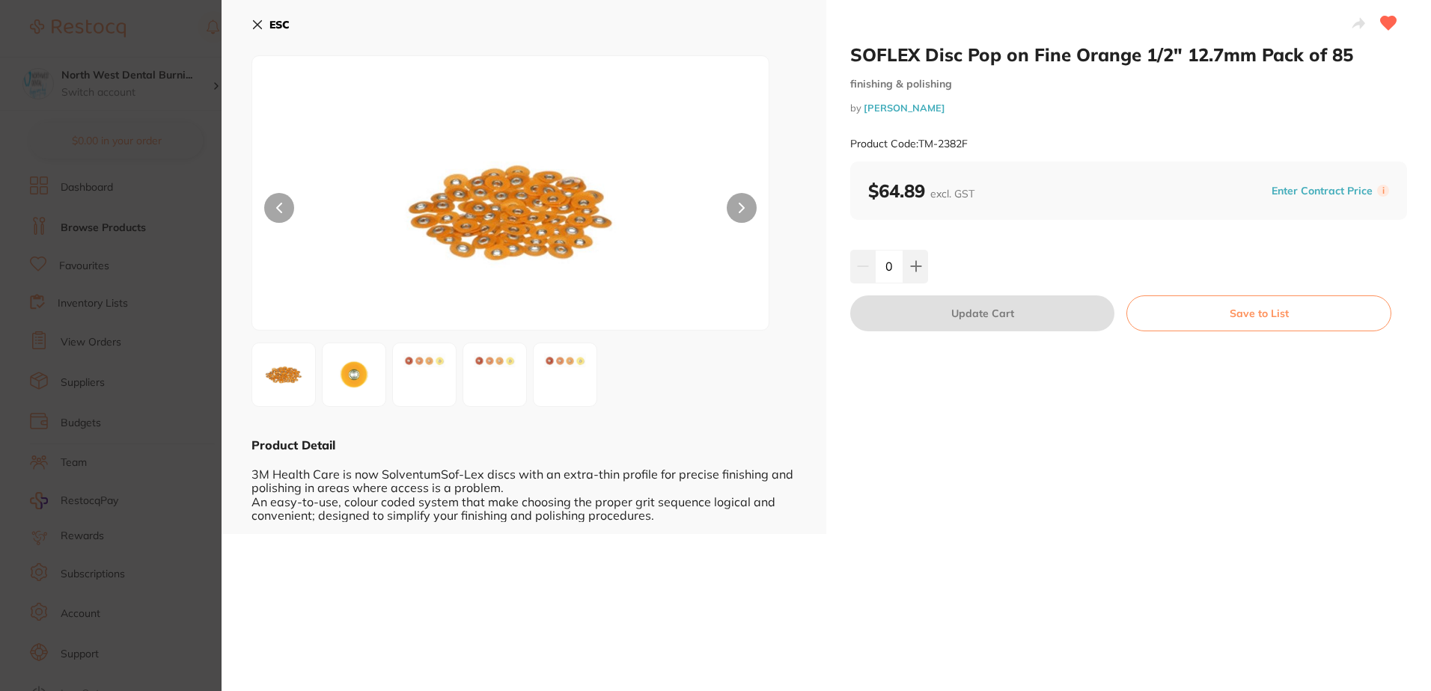
click at [82, 300] on section "SOFLEX Disc Pop on Fine Orange 1/2" 12.7mm Pack of 85 finishing & polishing by …" at bounding box center [715, 345] width 1431 height 691
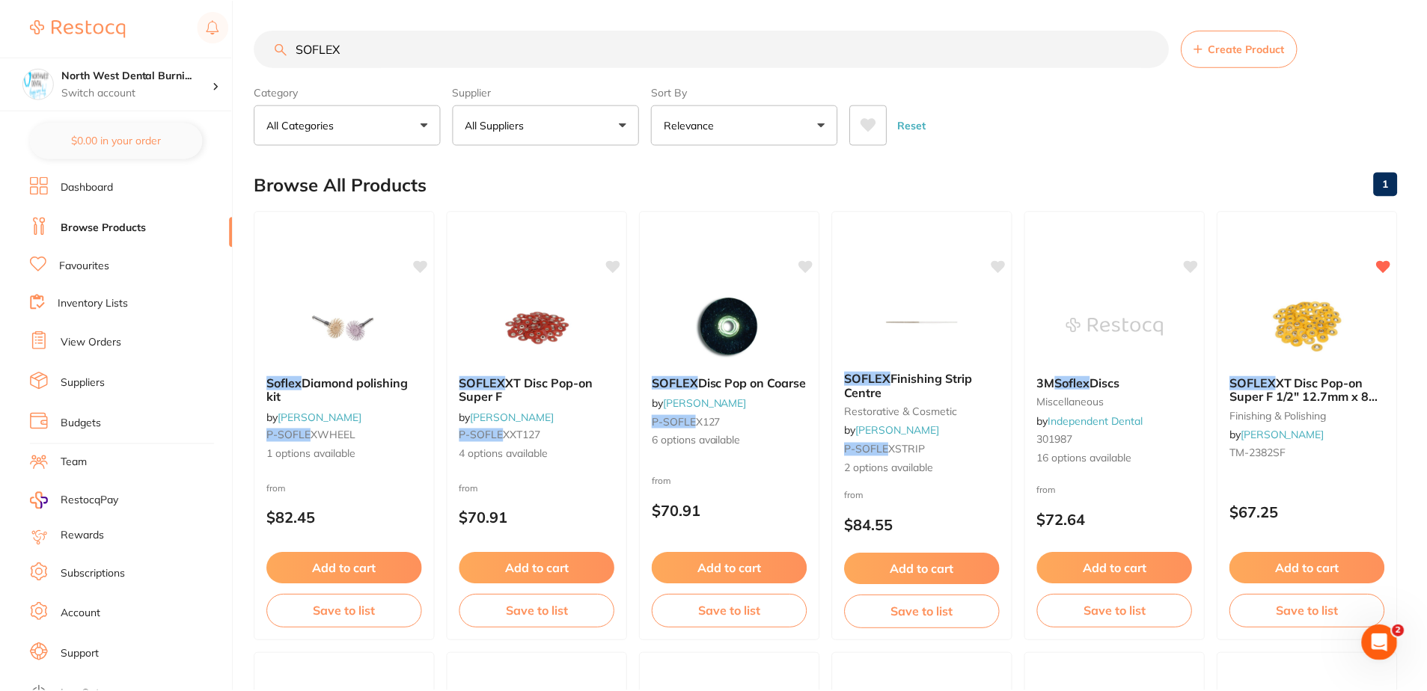
scroll to position [449, 0]
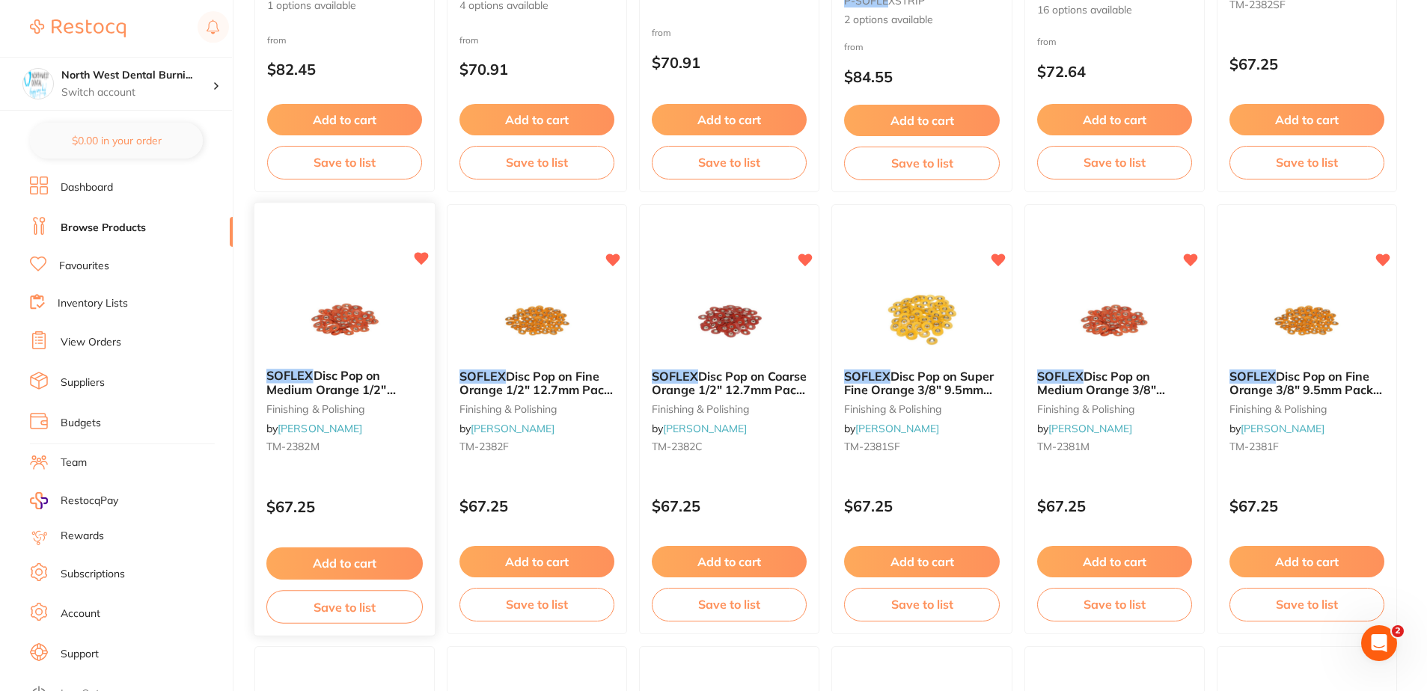
click at [353, 453] on small "TM-2382M" at bounding box center [344, 447] width 156 height 12
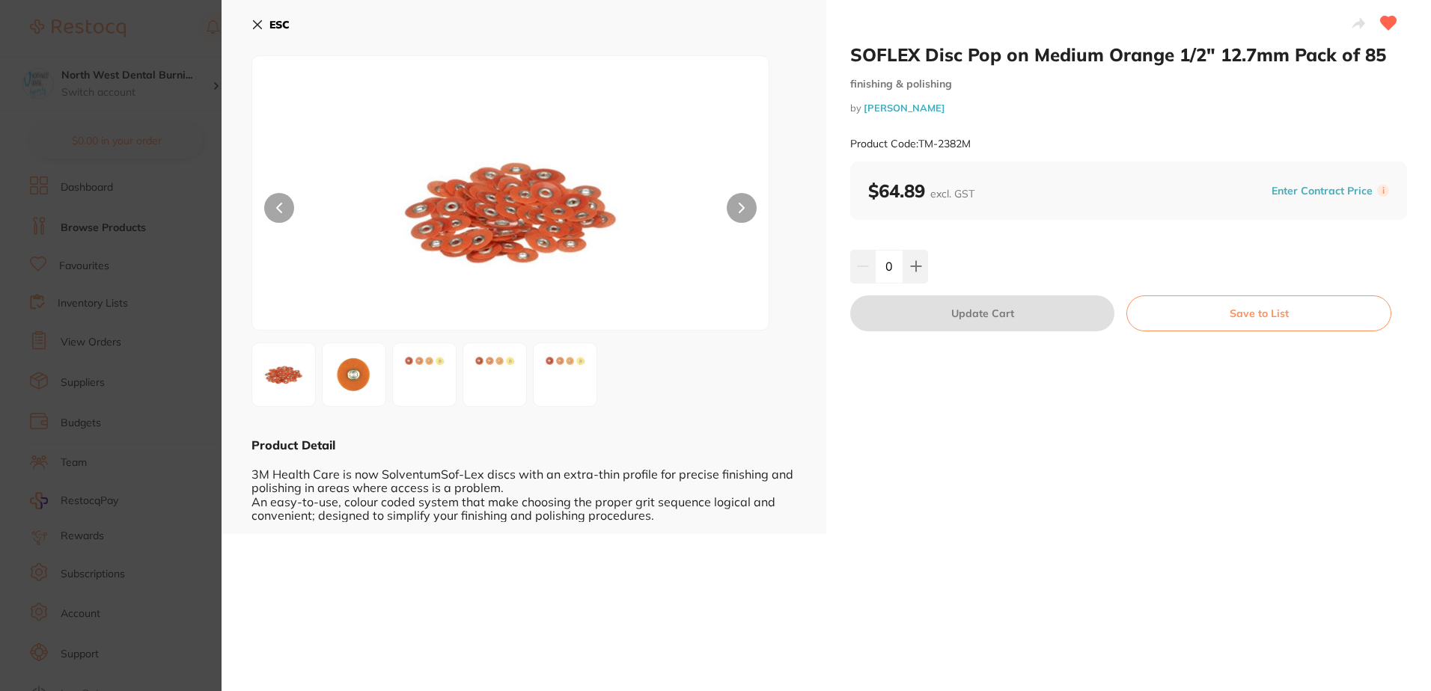
click at [0, 394] on html "$5,677.94 North West Dental Burni... Switch account North West Dental Burnie Bu…" at bounding box center [715, 345] width 1431 height 691
click at [120, 438] on section "SOFLEX Disc Pop on Medium Orange 1/2" 12.7mm Pack of 85 finishing & polishing b…" at bounding box center [715, 345] width 1431 height 691
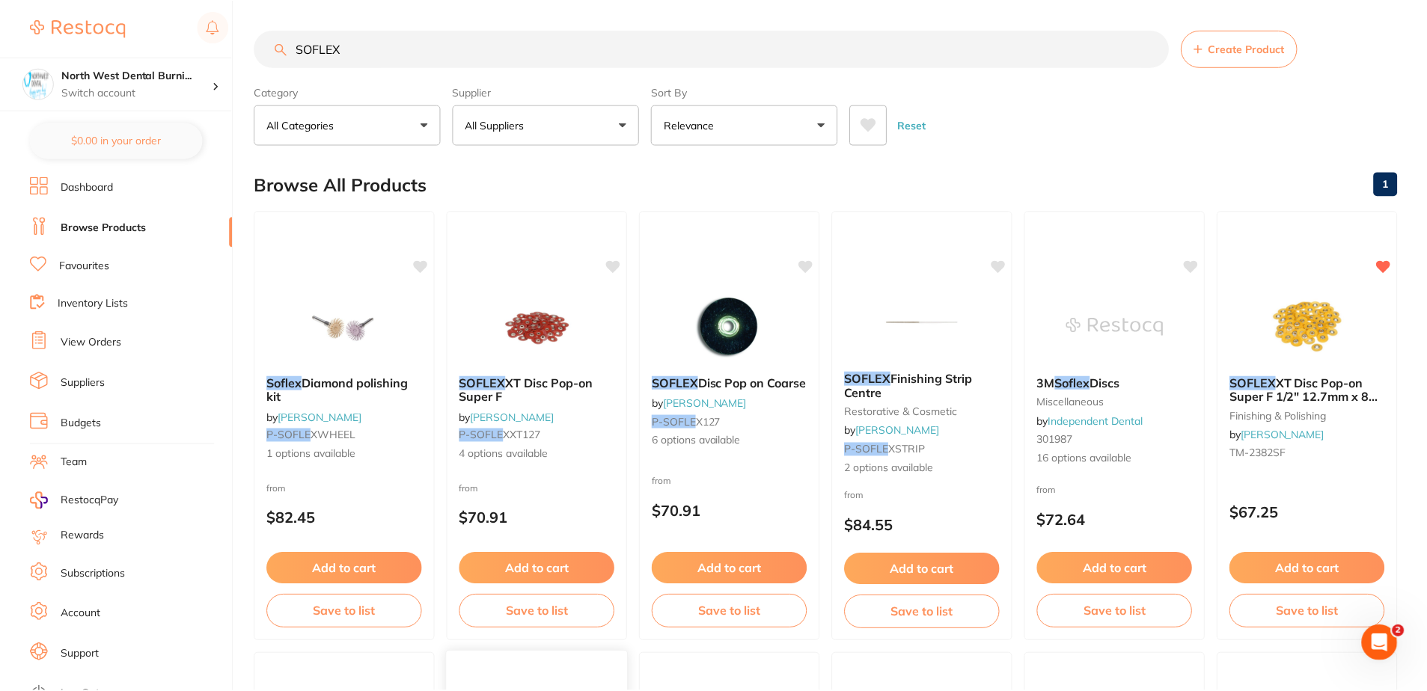
scroll to position [449, 0]
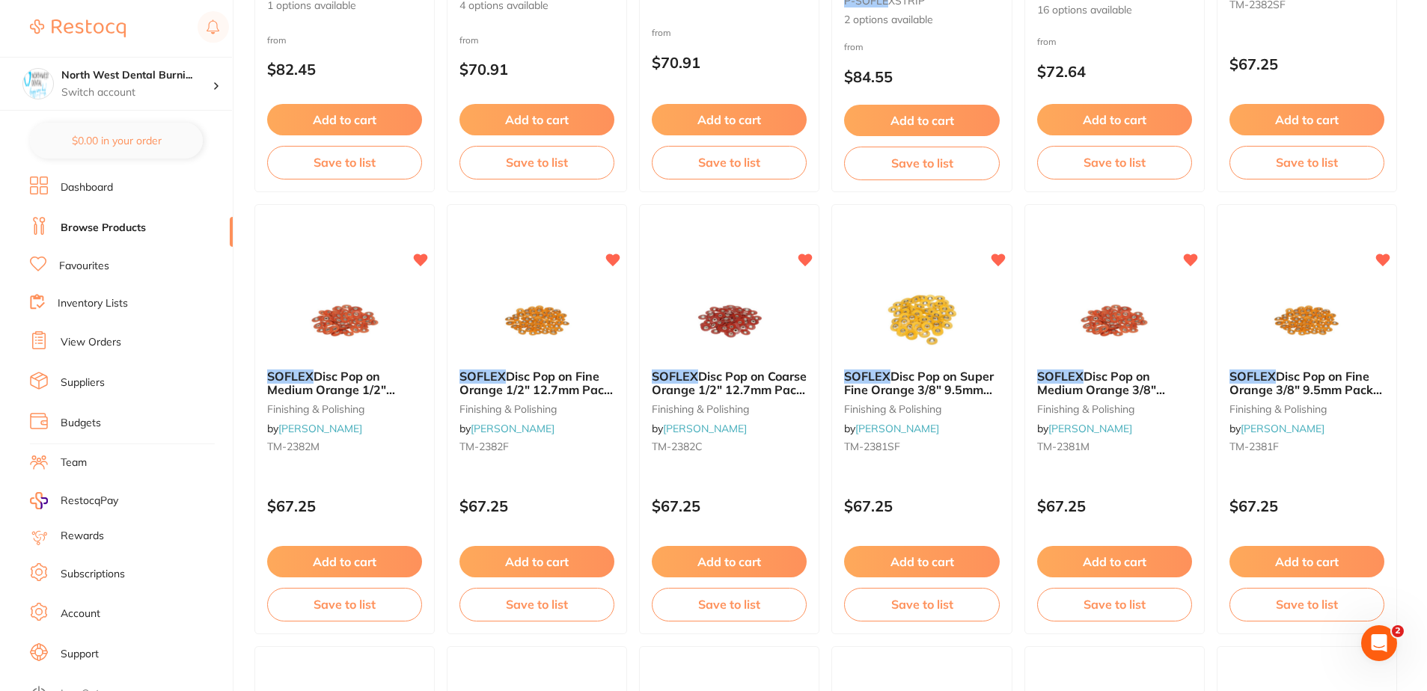
click at [537, 435] on link "[PERSON_NAME]" at bounding box center [513, 428] width 84 height 13
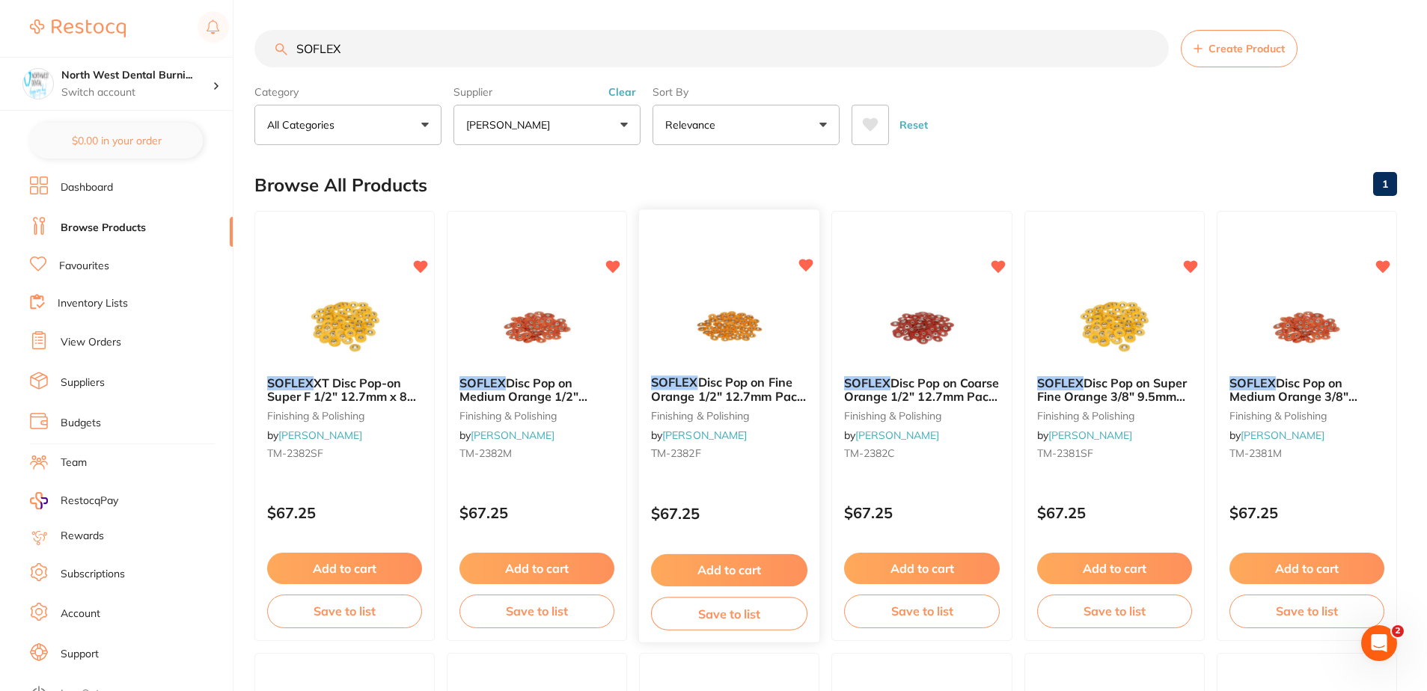
click at [750, 492] on div "$67.25" at bounding box center [729, 510] width 181 height 40
click at [753, 487] on div "SOFLEX Disc Pop on Fine Orange 1/2" 12.7mm Pack of 85 finishing & polishing by …" at bounding box center [729, 426] width 183 height 435
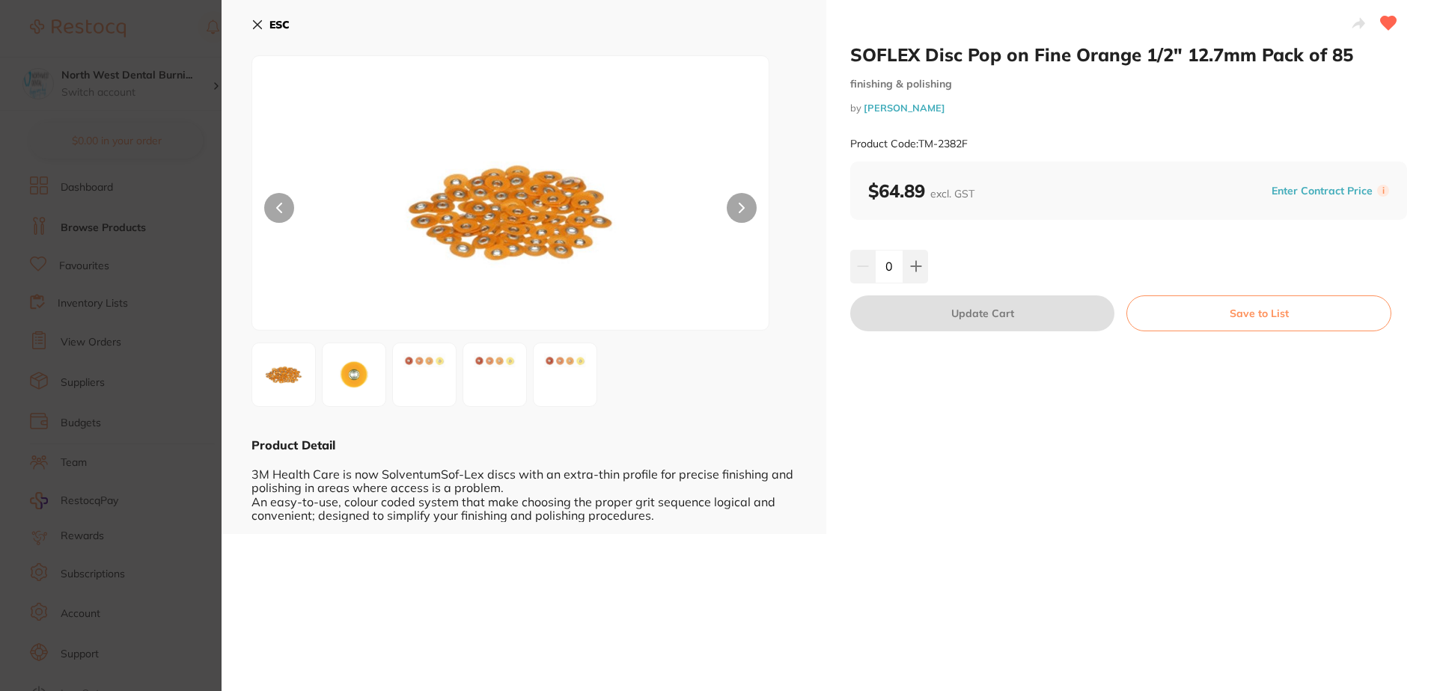
click at [116, 271] on section "SOFLEX Disc Pop on Fine Orange 1/2" 12.7mm Pack of 85 finishing & polishing by …" at bounding box center [715, 345] width 1431 height 691
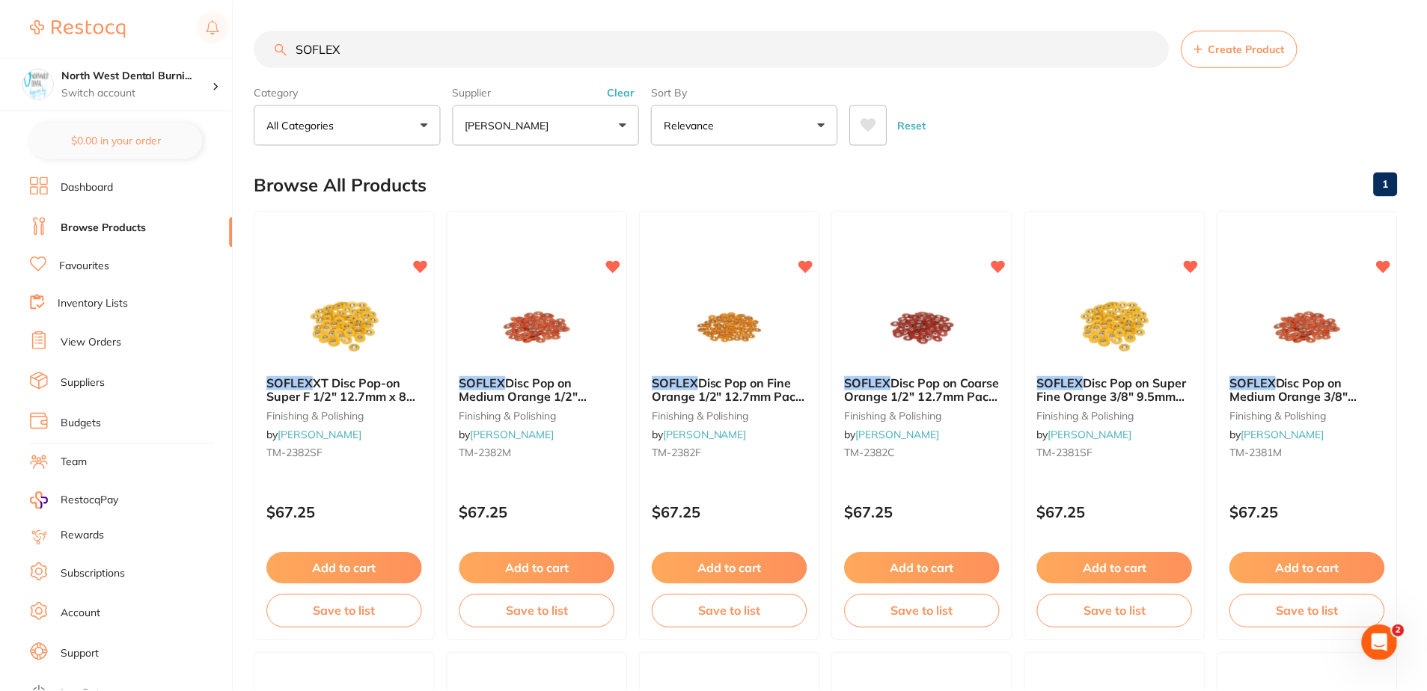
scroll to position [5, 0]
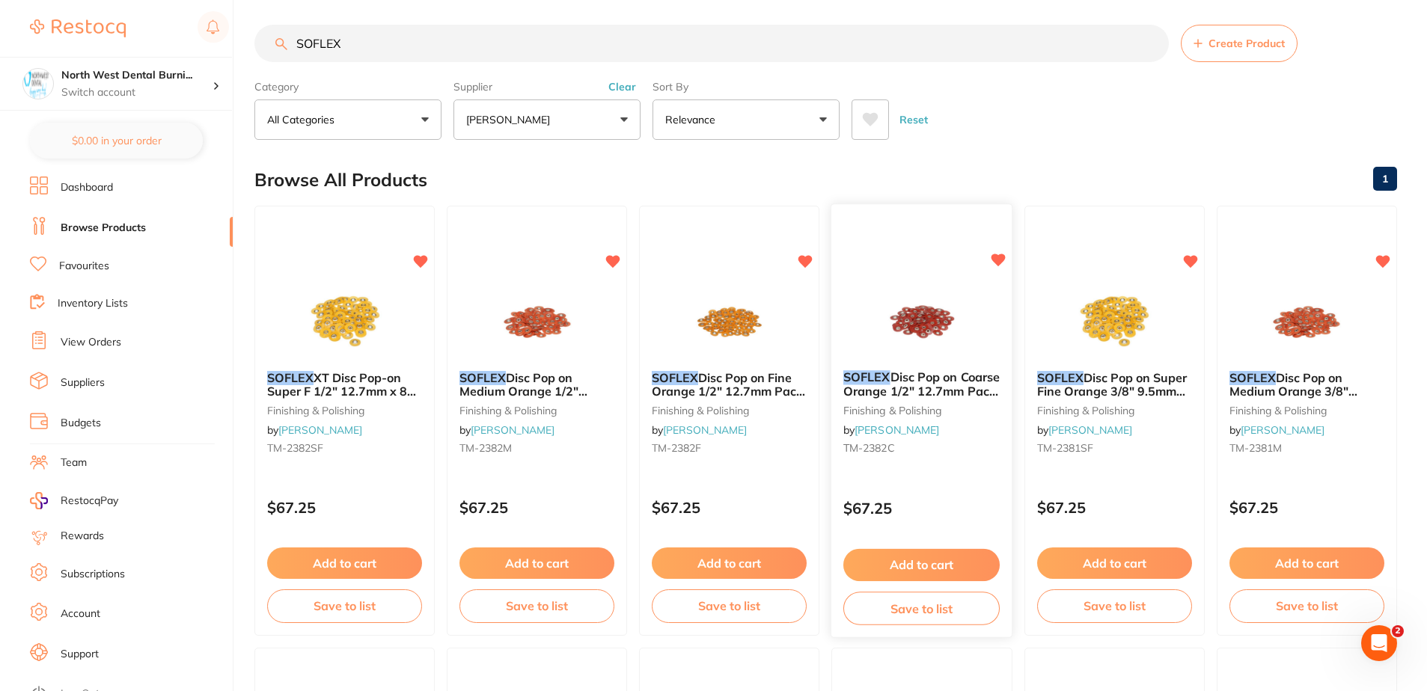
click at [914, 493] on div "$67.25" at bounding box center [921, 505] width 181 height 40
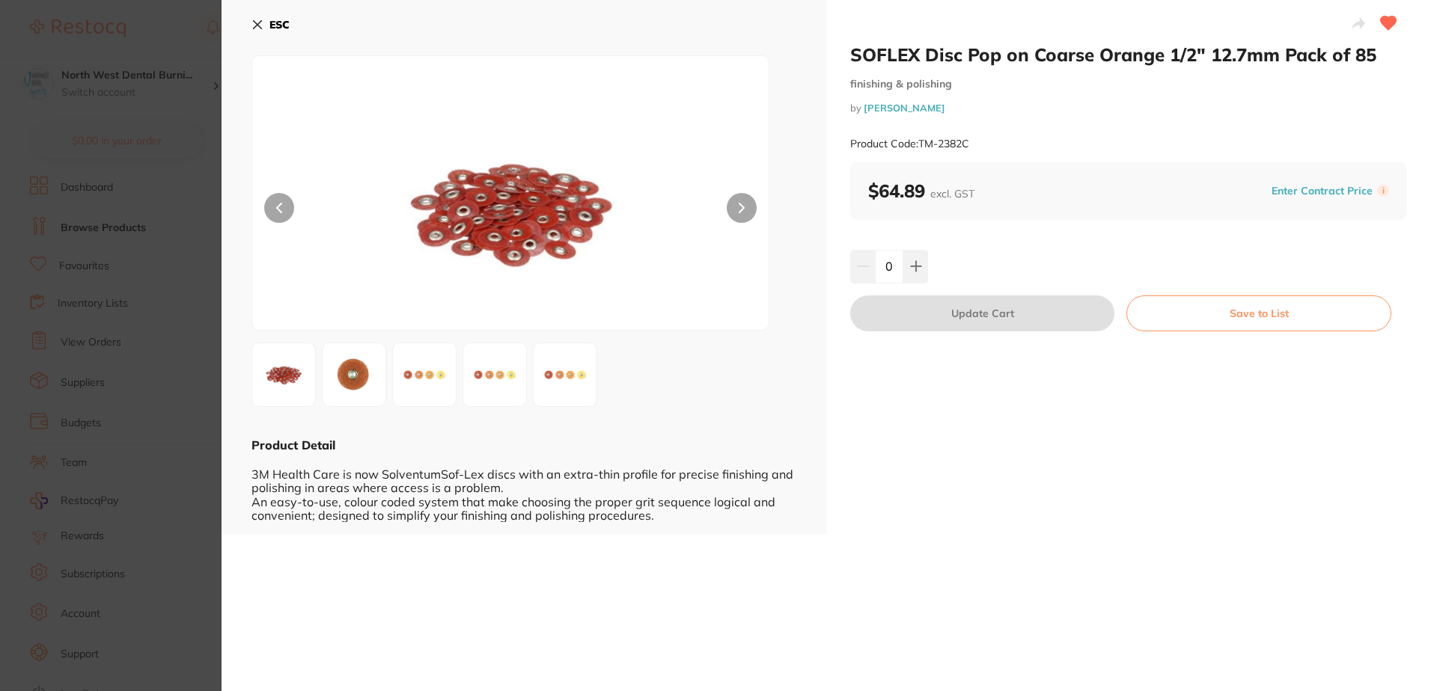
drag, startPoint x: 123, startPoint y: 323, endPoint x: 131, endPoint y: 328, distance: 9.1
click at [123, 323] on section "SOFLEX Disc Pop on Coarse Orange 1/2" 12.7mm Pack of 85 finishing & polishing b…" at bounding box center [715, 345] width 1431 height 691
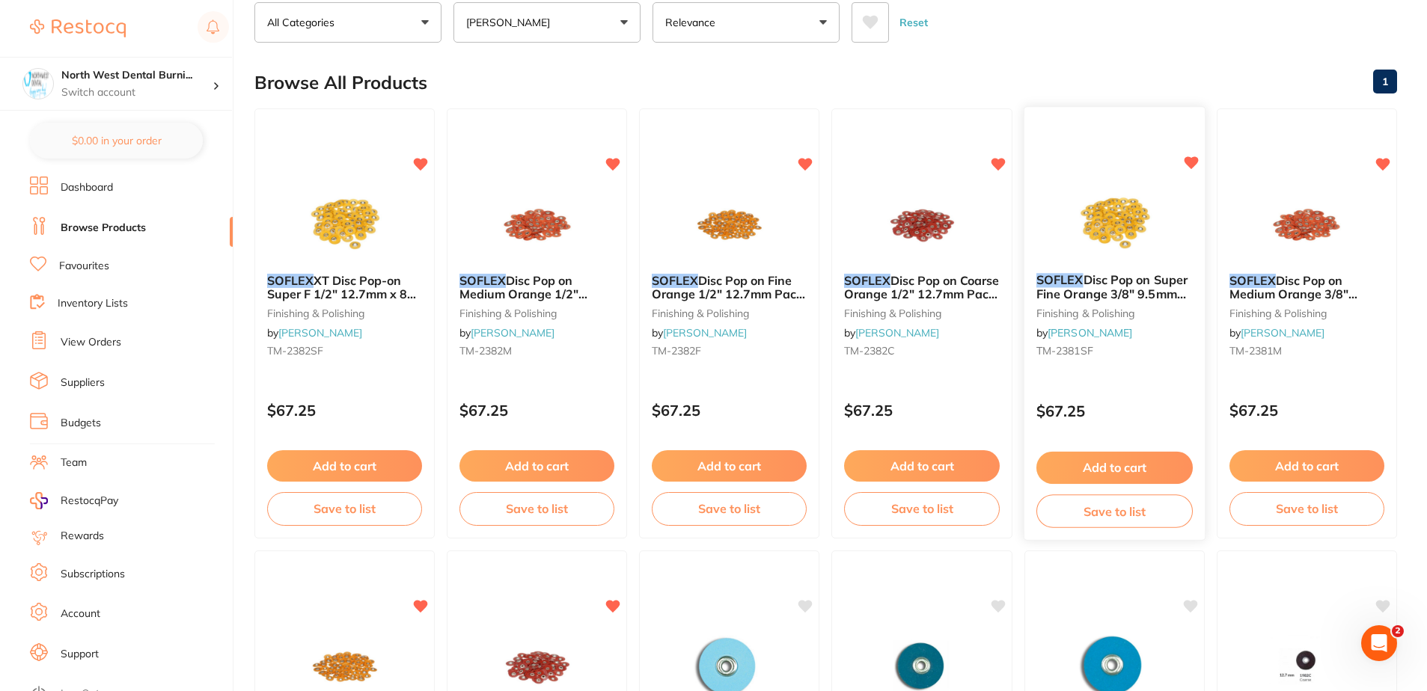
scroll to position [105, 0]
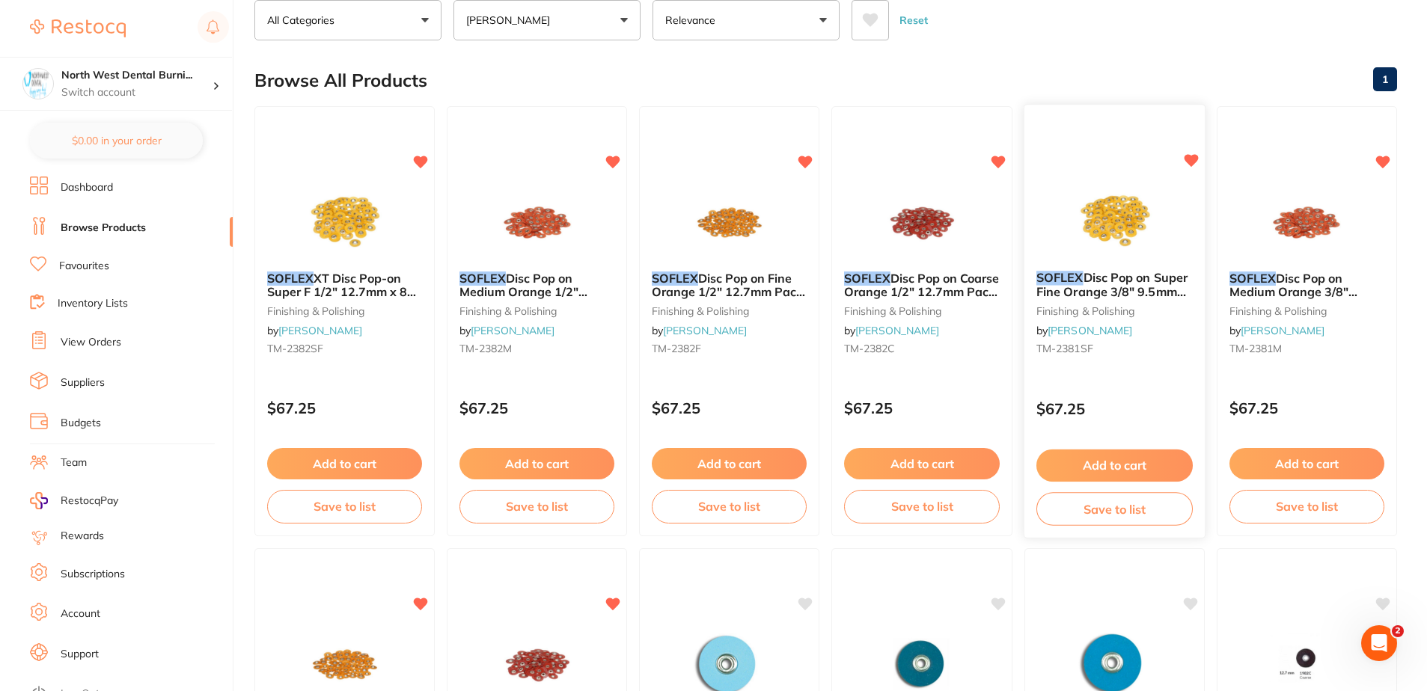
click at [1152, 375] on div "SOFLEX Disc Pop on Super Fine Orange 3/8" 9.5mm Pack of 85 finishing & polishin…" at bounding box center [1114, 321] width 183 height 435
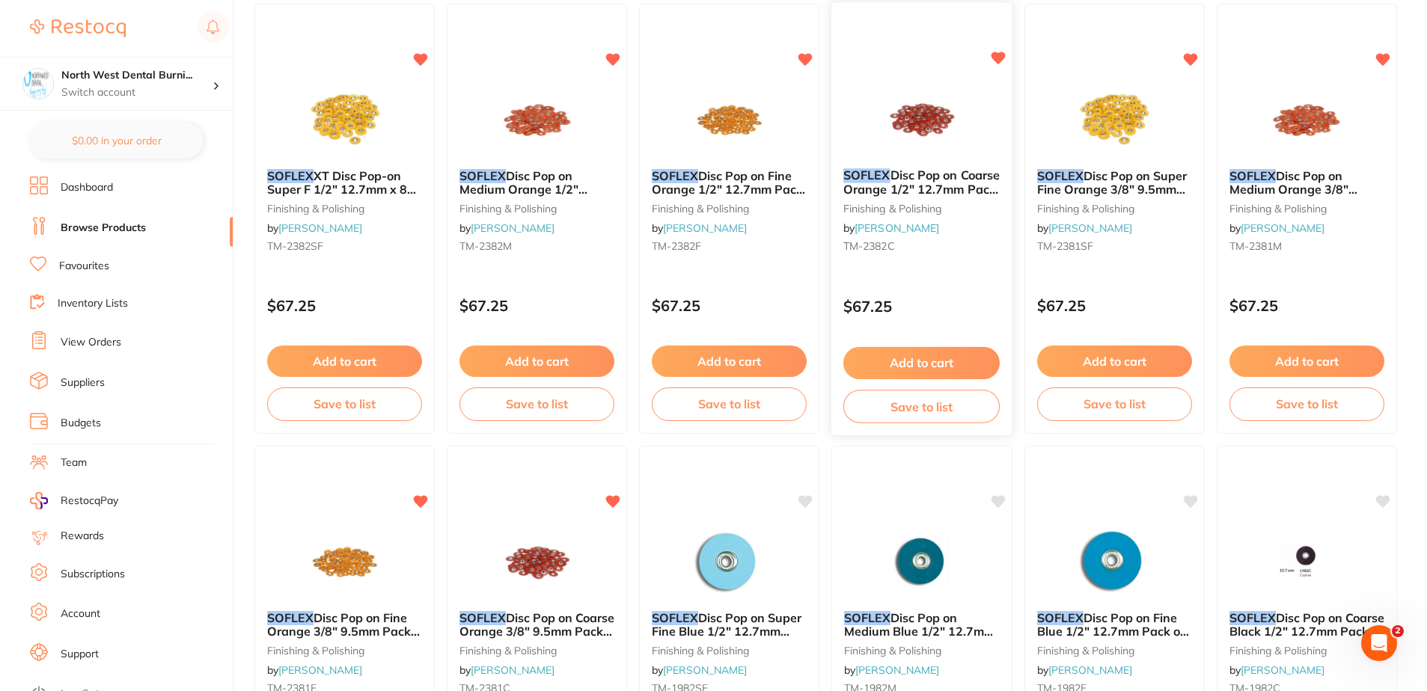
scroll to position [205, 0]
